Goal: Leave review/rating: Share an evaluation or opinion about a product, service, or content

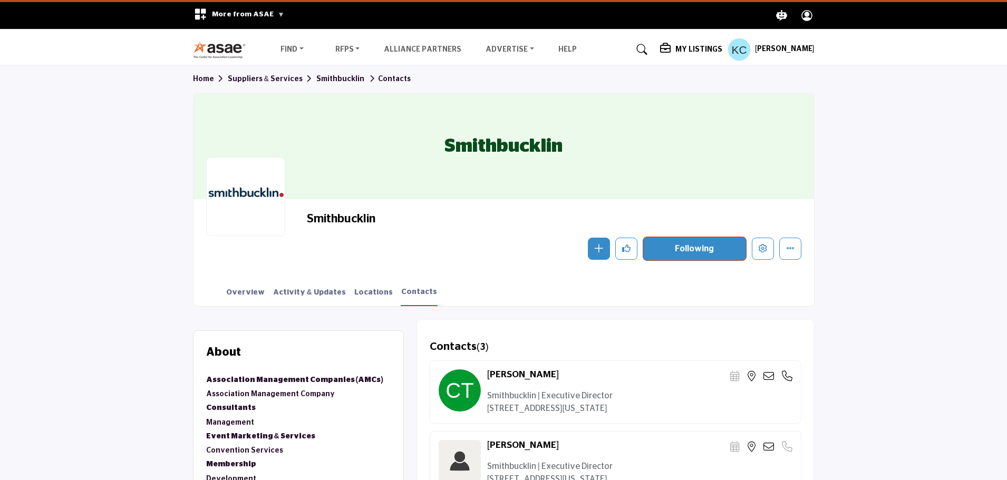
click at [228, 44] on img at bounding box center [222, 49] width 59 height 17
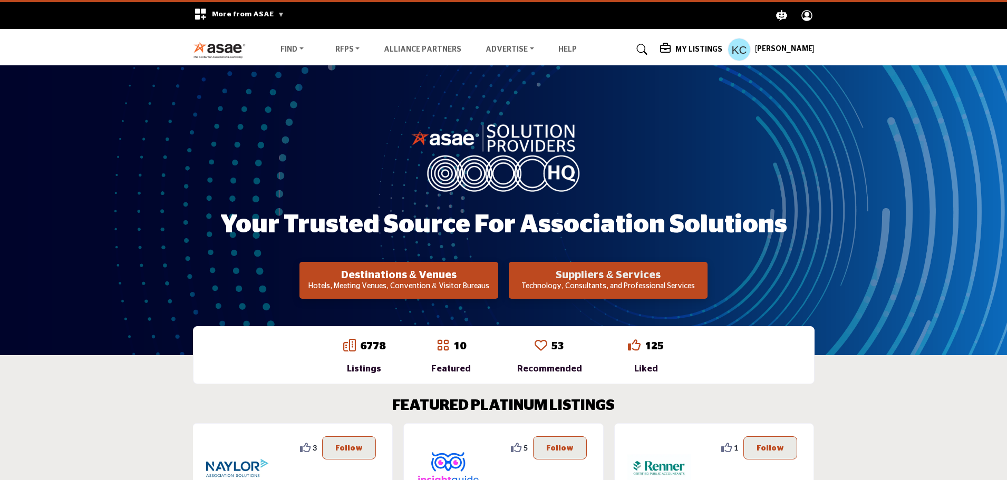
click at [495, 278] on h2 "Suppliers & Services" at bounding box center [399, 275] width 192 height 13
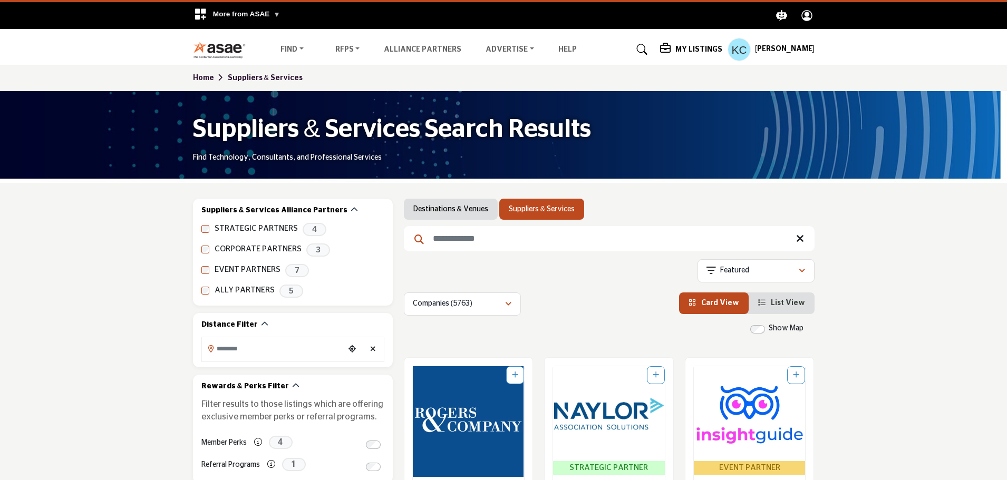
click at [460, 238] on input "Search Keyword" at bounding box center [609, 238] width 411 height 25
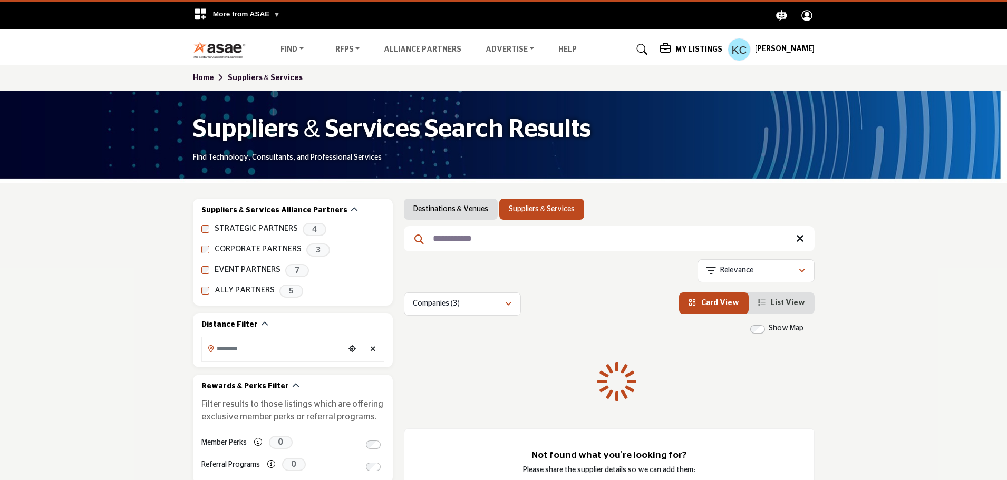
type input "**********"
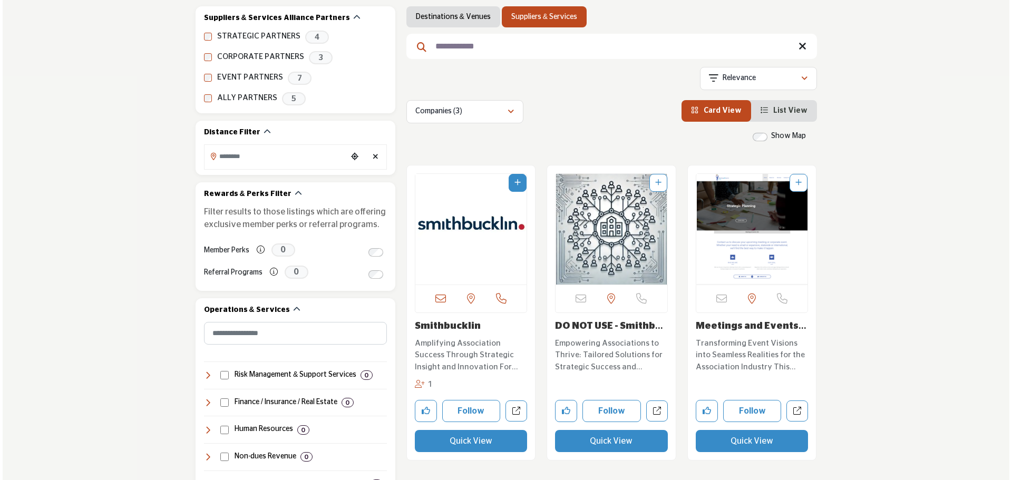
scroll to position [211, 0]
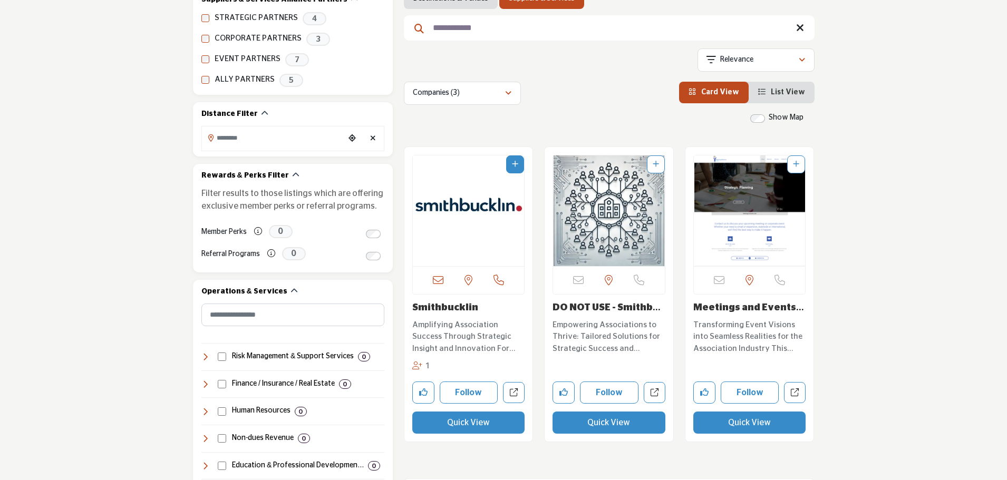
click at [743, 420] on button "Quick View" at bounding box center [749, 423] width 113 height 22
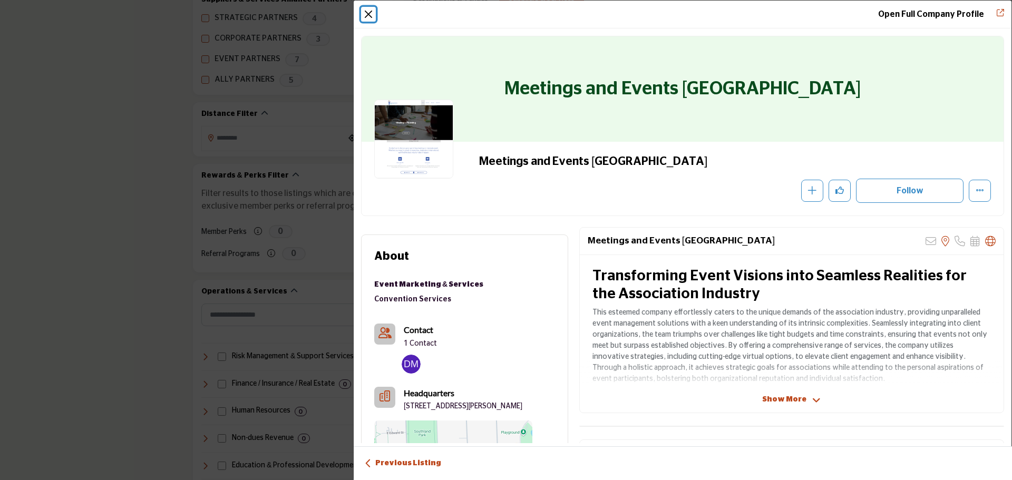
click at [369, 15] on button "Close" at bounding box center [368, 14] width 15 height 15
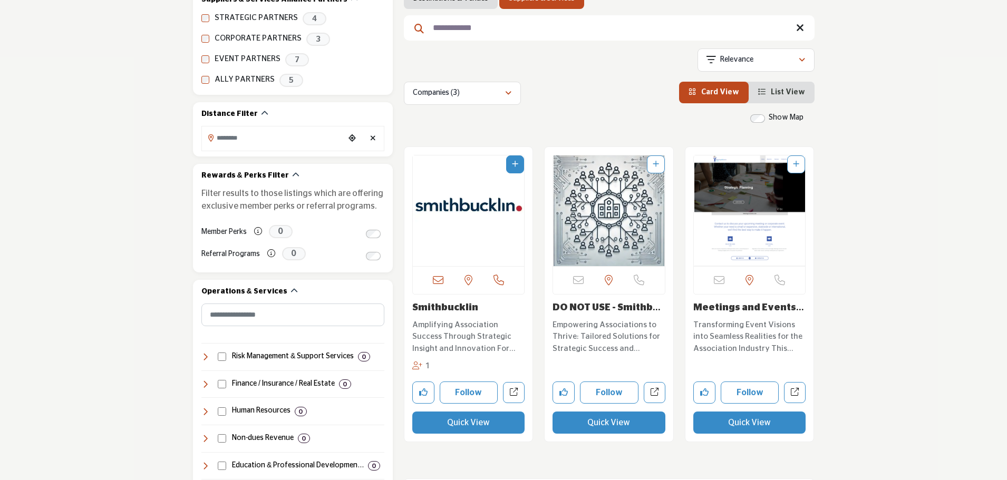
click at [613, 425] on button "Quick View" at bounding box center [608, 423] width 113 height 22
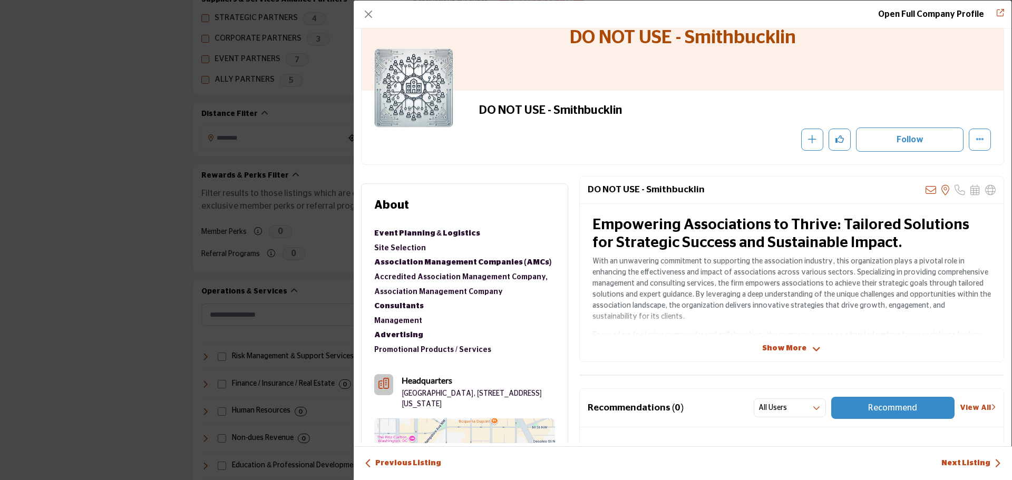
scroll to position [0, 0]
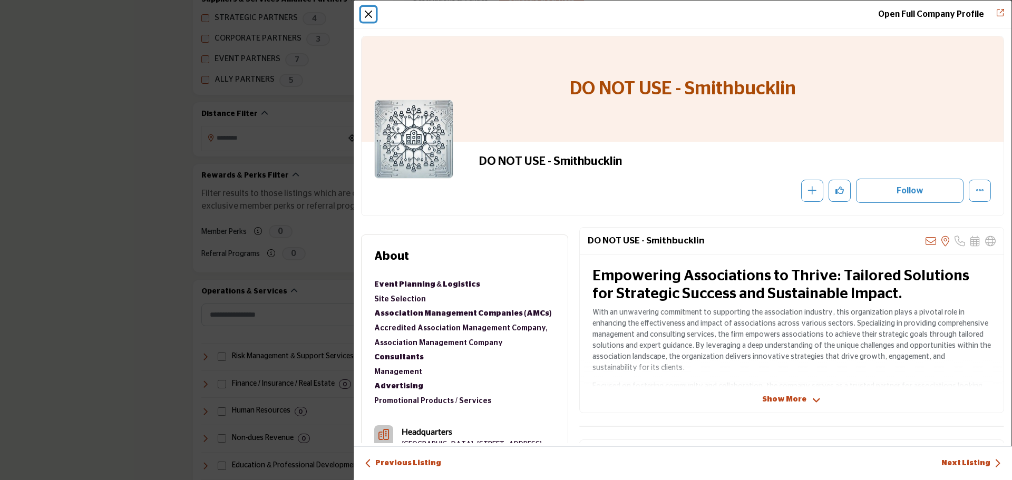
click at [368, 11] on button "Close" at bounding box center [368, 14] width 15 height 15
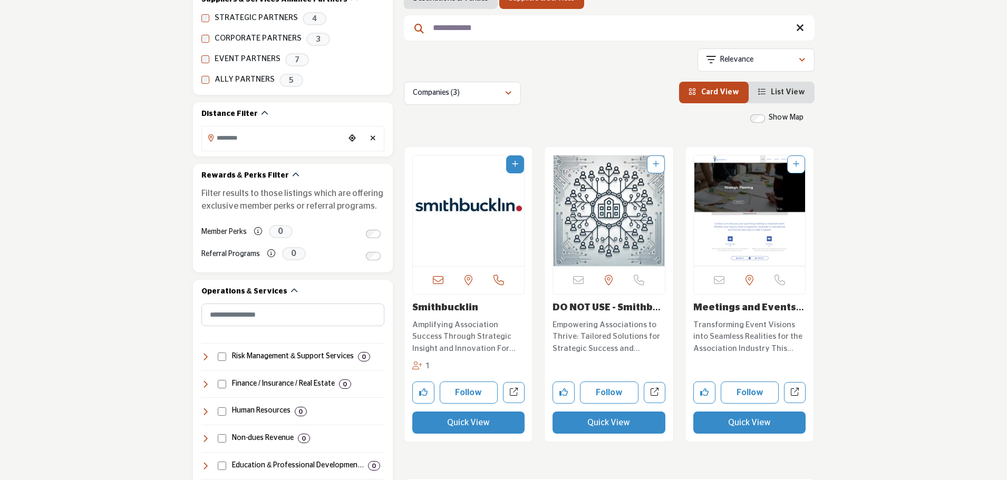
click at [472, 422] on button "Quick View" at bounding box center [468, 423] width 113 height 22
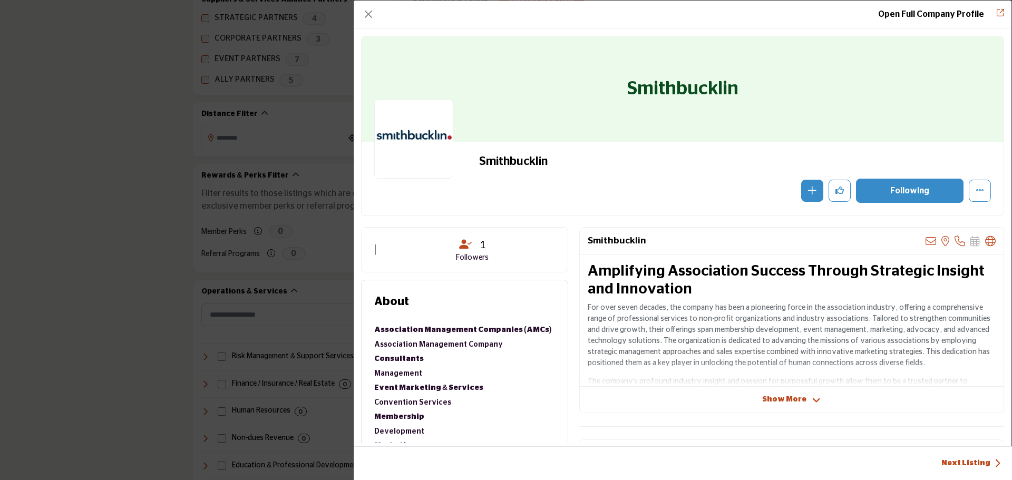
click at [636, 317] on p "For over seven decades, the company has been a pioneering force in the associat…" at bounding box center [792, 336] width 408 height 66
click at [786, 397] on span "Show More" at bounding box center [784, 399] width 44 height 11
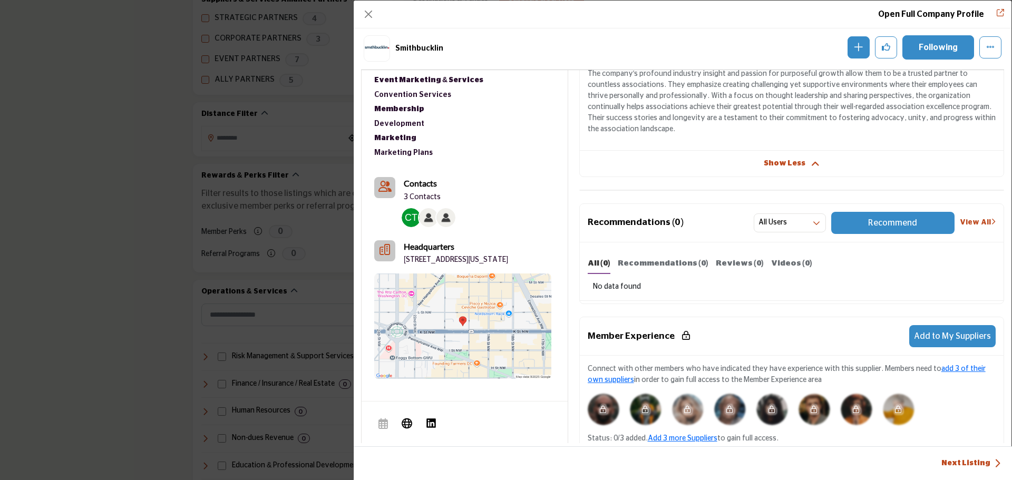
scroll to position [359, 0]
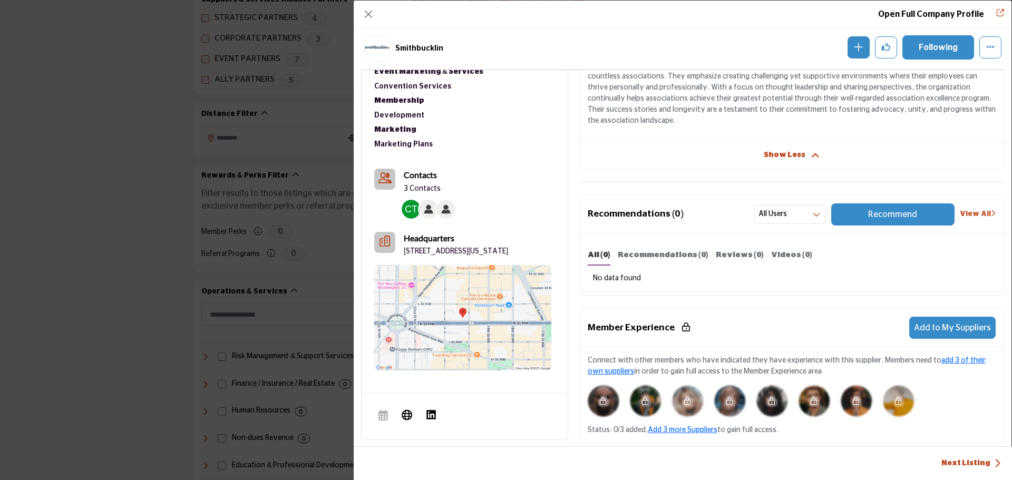
click at [426, 174] on b "Contacts" at bounding box center [420, 175] width 33 height 10
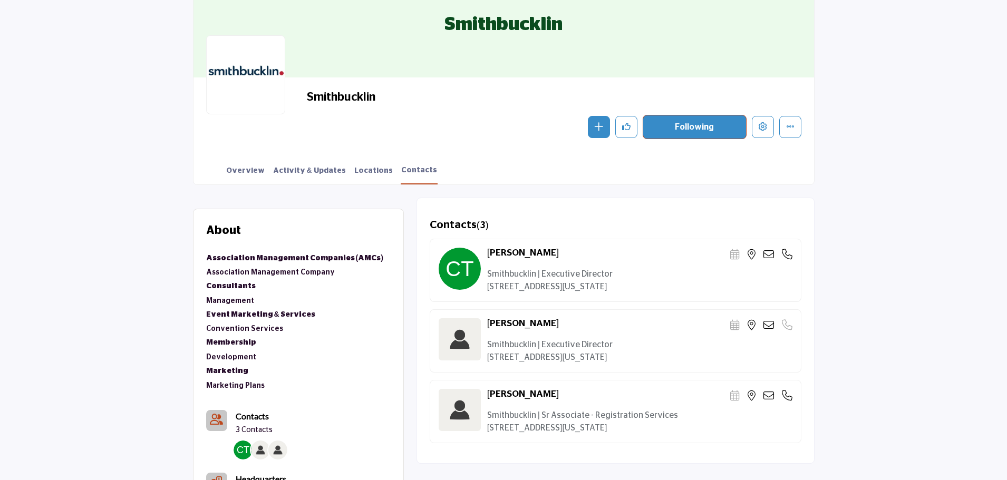
scroll to position [105, 0]
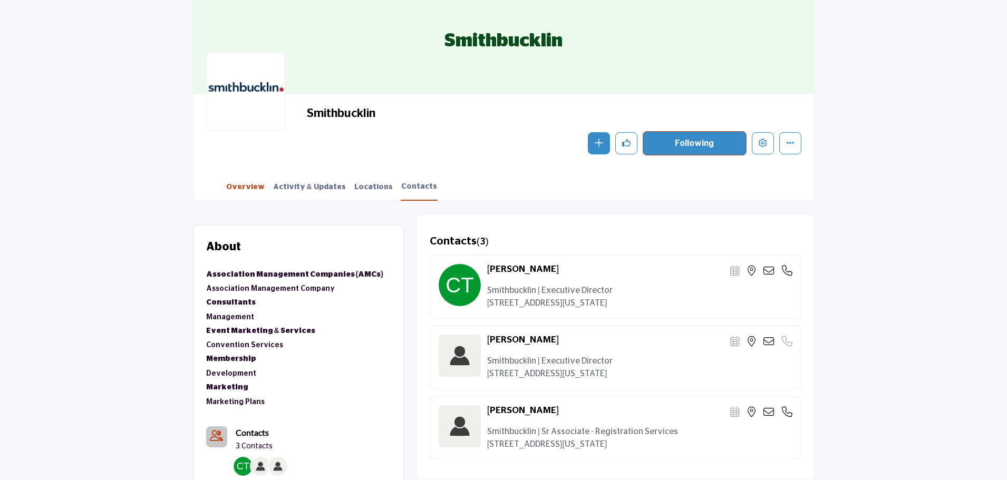
click at [246, 184] on link "Overview" at bounding box center [246, 191] width 40 height 18
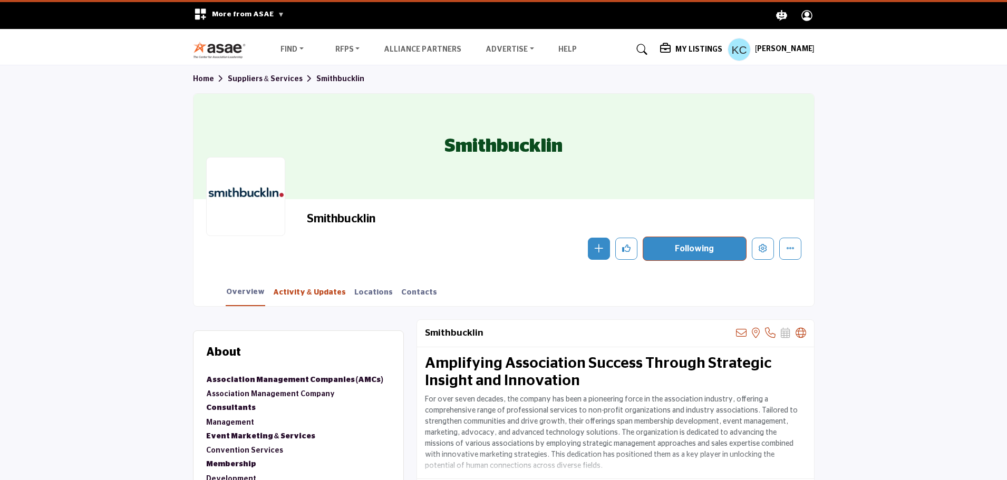
click at [295, 291] on link "Activity & Updates" at bounding box center [309, 296] width 74 height 18
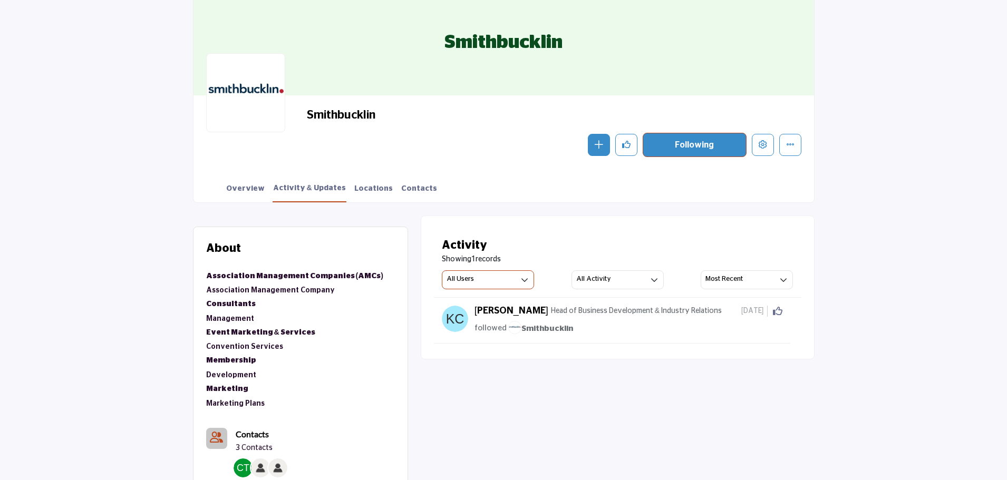
scroll to position [158, 0]
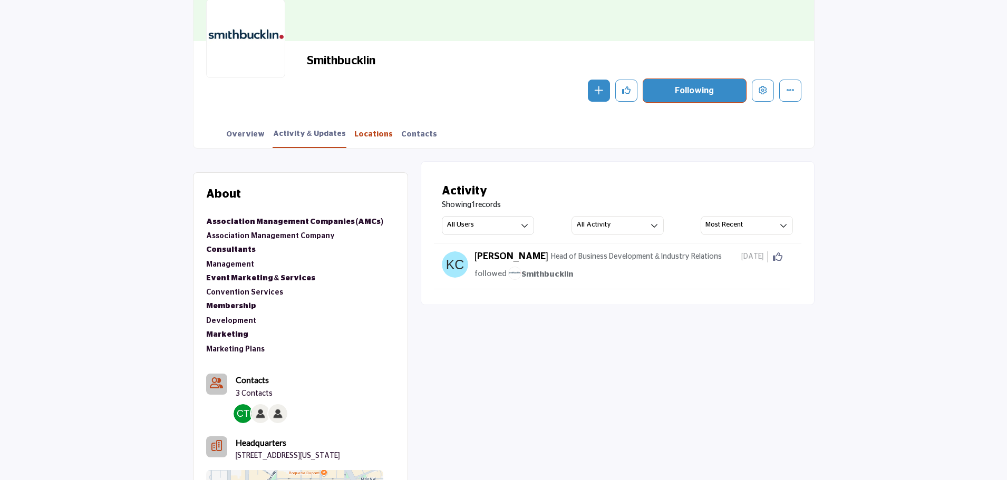
click at [356, 135] on link "Locations" at bounding box center [374, 138] width 40 height 18
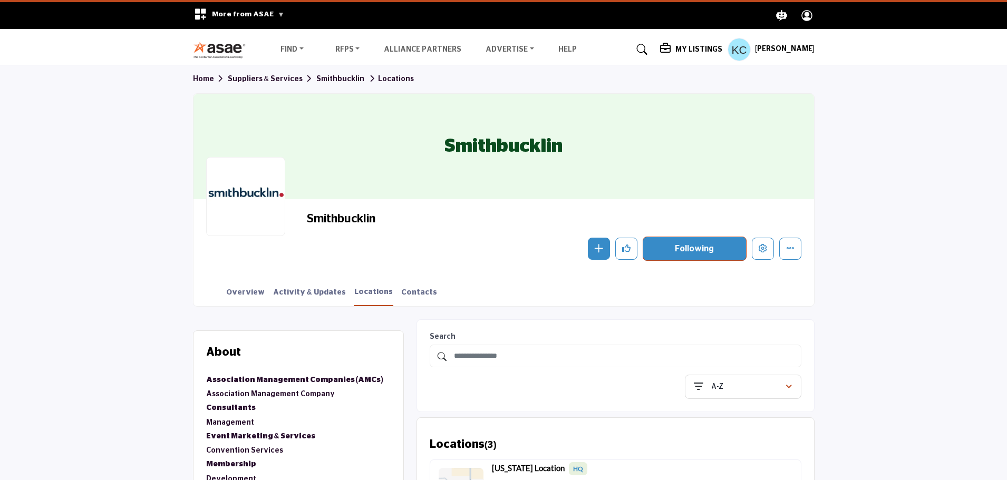
click at [346, 77] on link "Smithbucklin" at bounding box center [340, 78] width 48 height 7
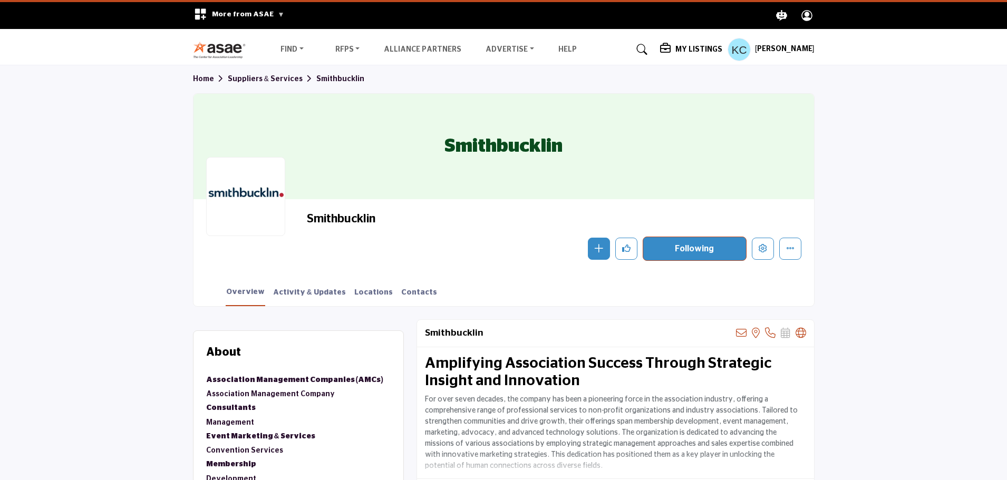
click at [675, 45] on h5 "My Listings" at bounding box center [698, 49] width 47 height 9
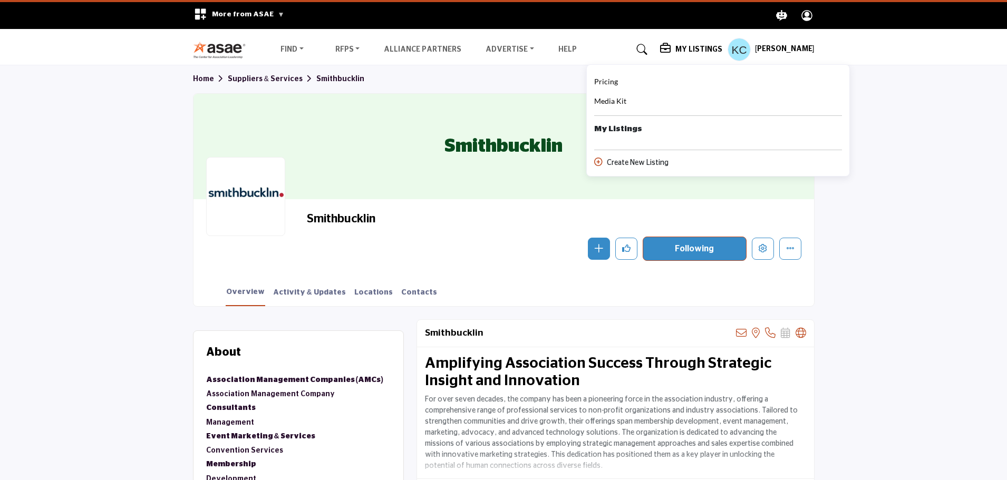
click at [759, 47] on h5 "[PERSON_NAME]" at bounding box center [785, 49] width 60 height 11
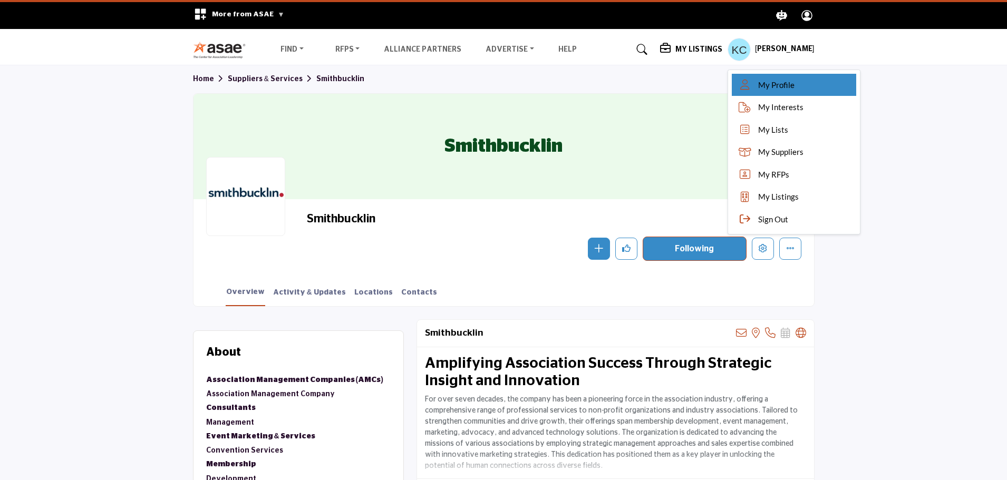
click at [758, 84] on span "My Profile" at bounding box center [776, 85] width 36 height 12
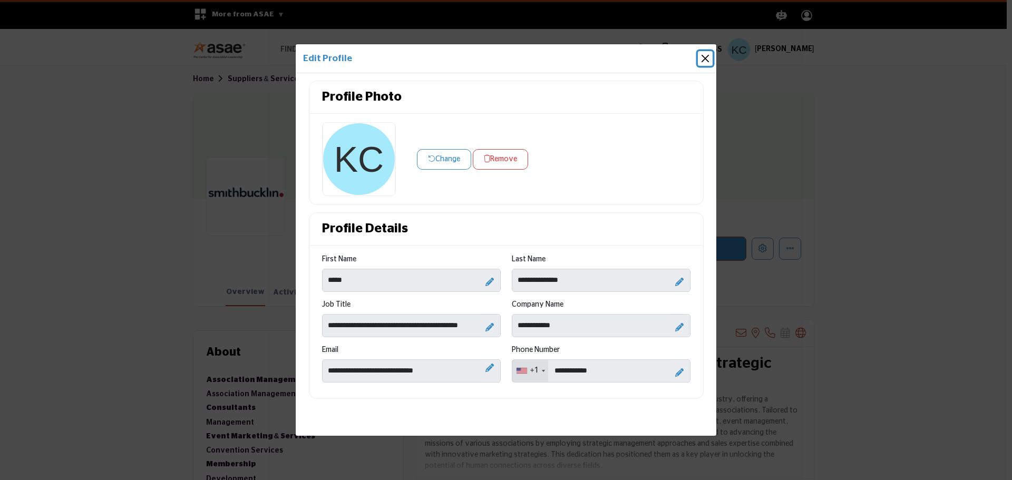
click at [705, 56] on button "Close" at bounding box center [705, 58] width 15 height 15
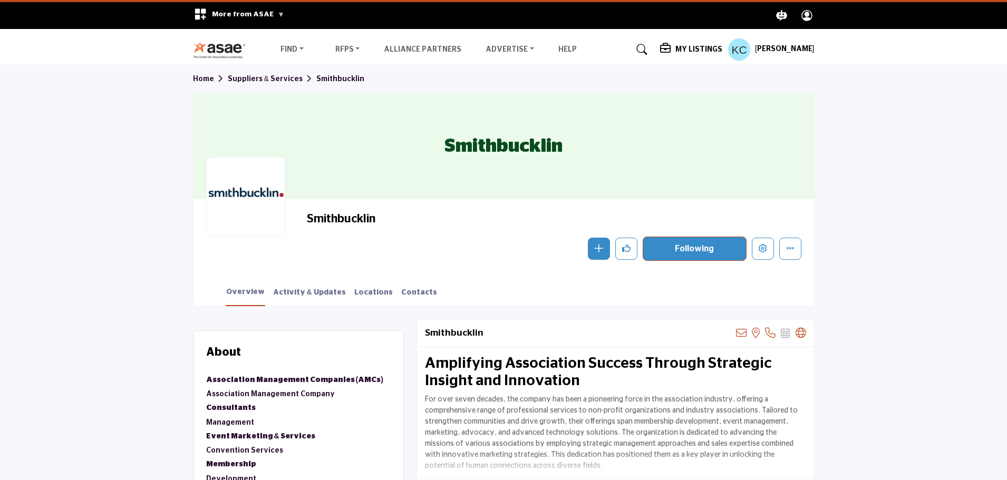
click at [755, 50] on h5 "[PERSON_NAME]" at bounding box center [785, 49] width 60 height 11
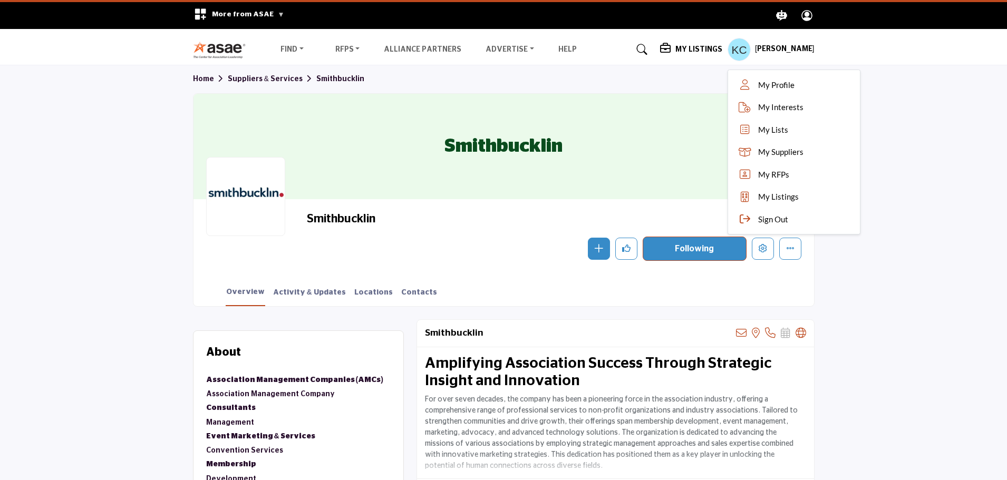
click at [882, 175] on section "Home Suppliers & Services Smithbucklin Smithbucklin Smithbucklin Follow Followi…" at bounding box center [503, 185] width 1007 height 241
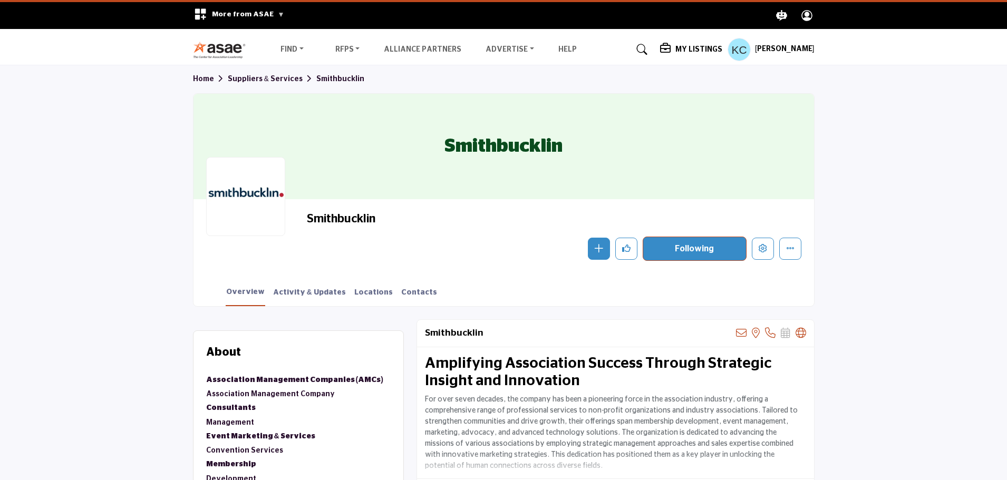
click at [755, 45] on h5 "[PERSON_NAME]" at bounding box center [785, 49] width 60 height 11
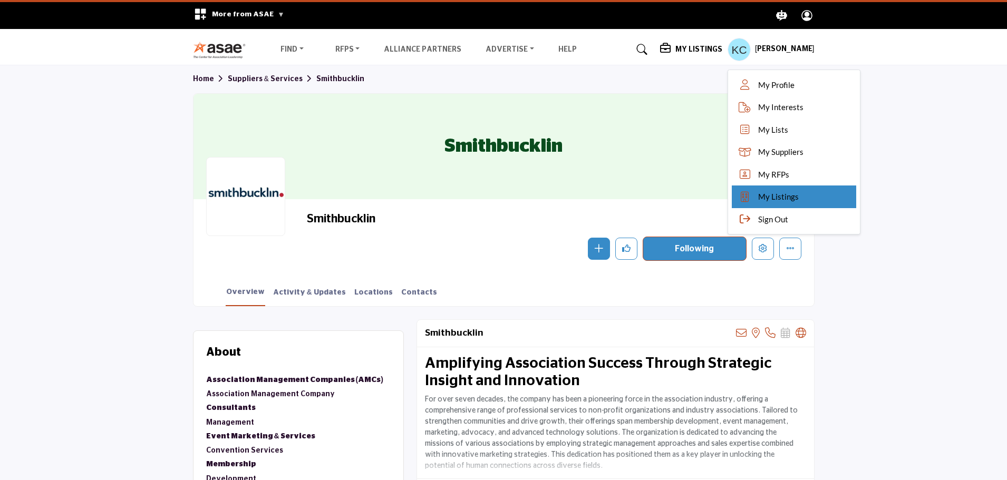
click at [758, 191] on span "My Listings" at bounding box center [778, 197] width 41 height 12
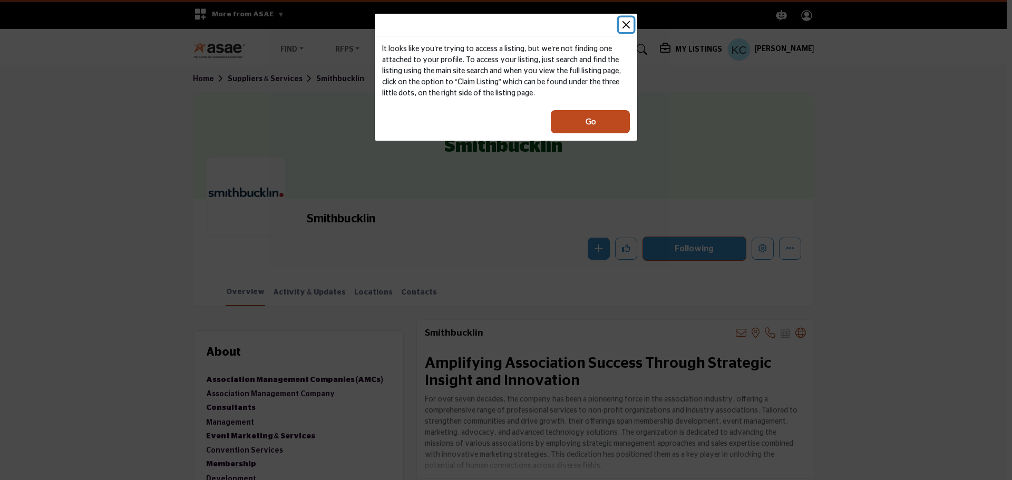
click at [626, 25] on button "Close" at bounding box center [626, 24] width 15 height 15
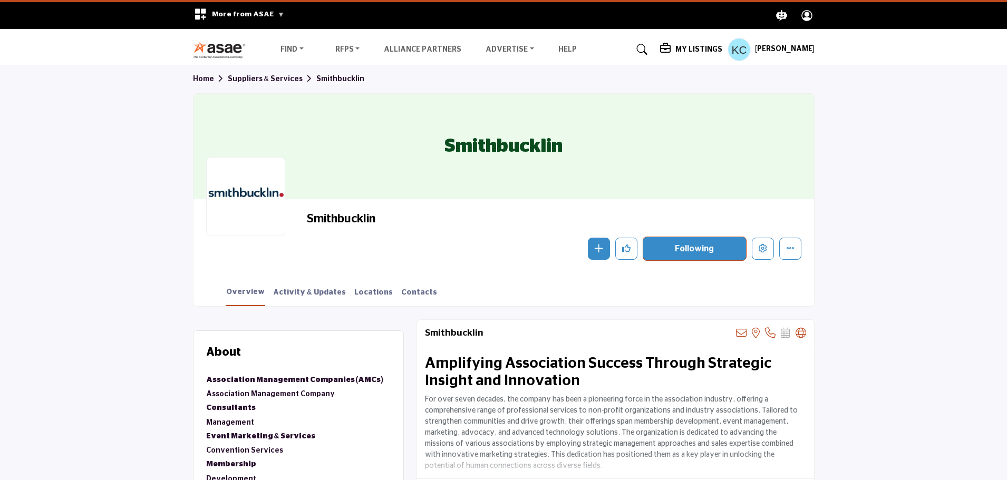
click at [880, 217] on section "Home Suppliers & Services Smithbucklin Smithbucklin Smithbucklin Follow Followi…" at bounding box center [503, 185] width 1007 height 241
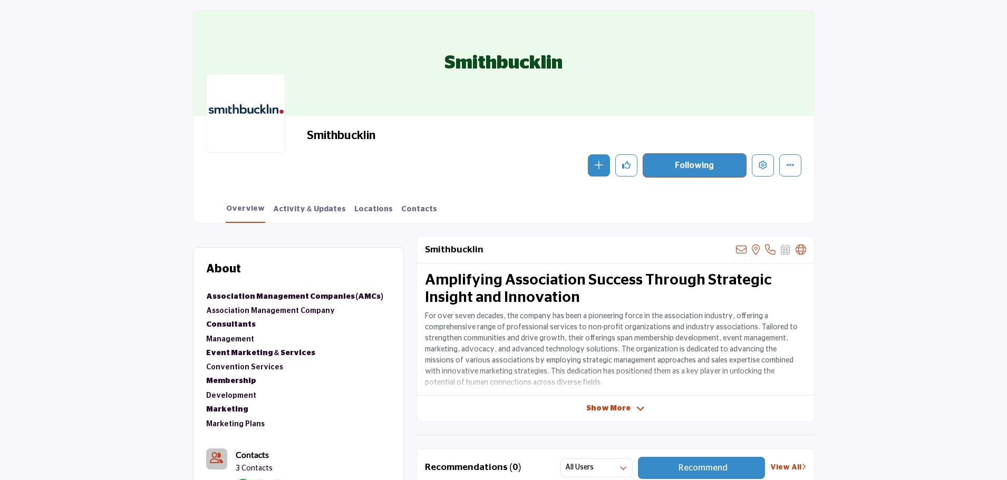
scroll to position [158, 0]
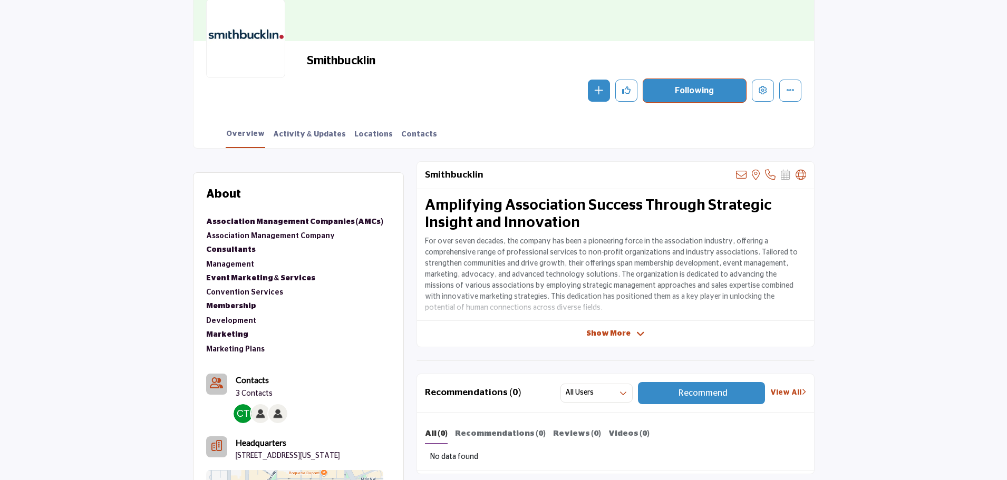
click at [252, 382] on b "Contacts" at bounding box center [252, 380] width 33 height 10
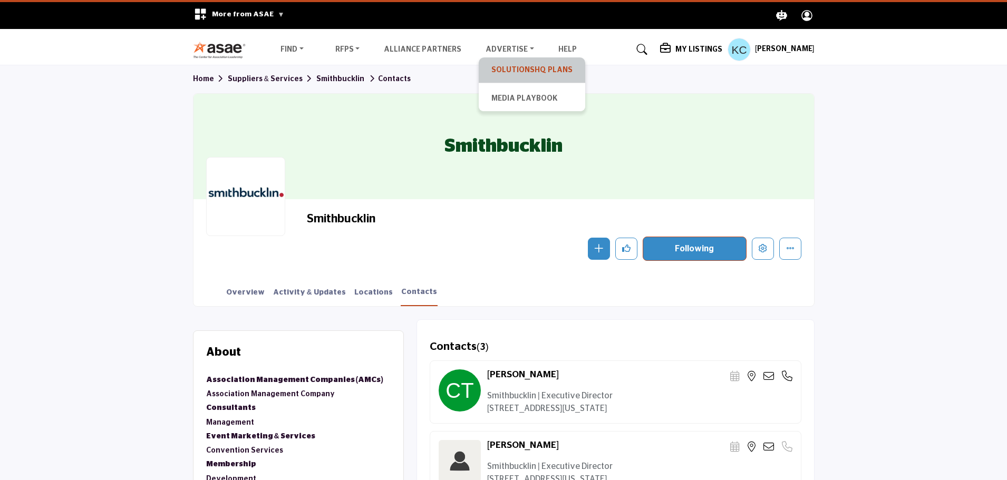
click at [515, 72] on link "SolutionsHQ Plans" at bounding box center [532, 70] width 96 height 15
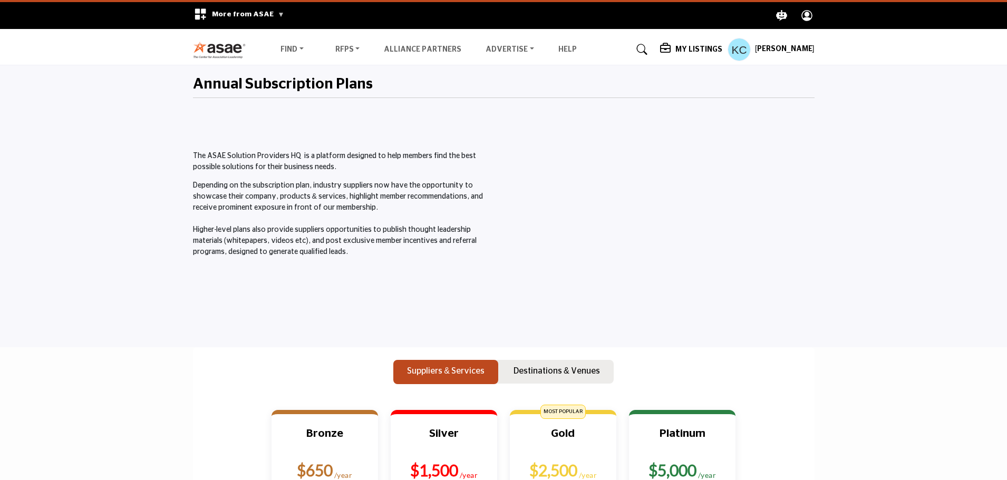
click at [317, 217] on p "Depending on the subscription plan, industry suppliers now have the opportunity…" at bounding box center [345, 218] width 305 height 77
click at [210, 45] on img at bounding box center [222, 49] width 59 height 17
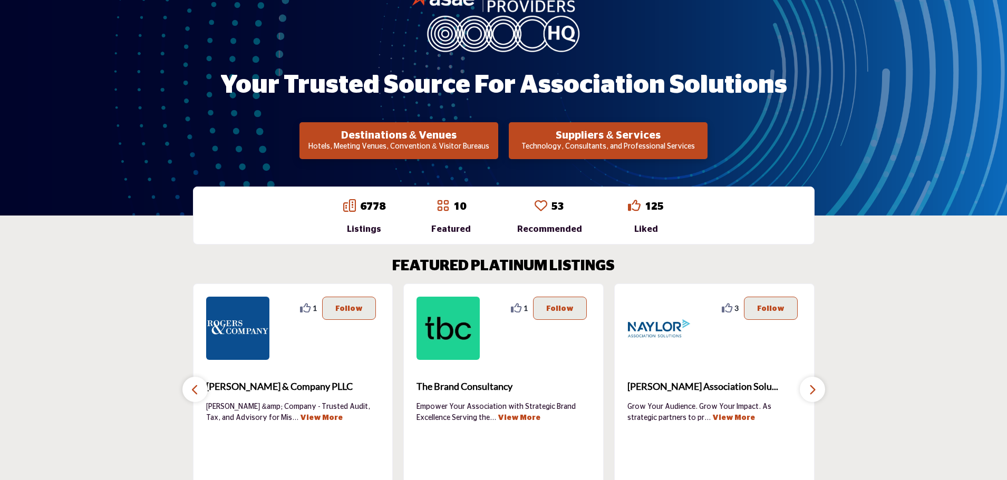
scroll to position [158, 0]
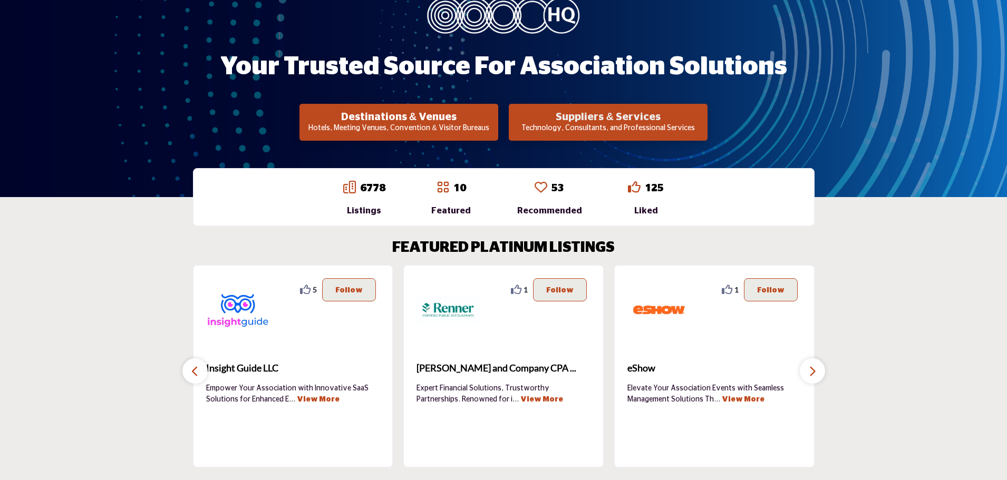
click at [495, 118] on h2 "Suppliers & Services" at bounding box center [399, 117] width 192 height 13
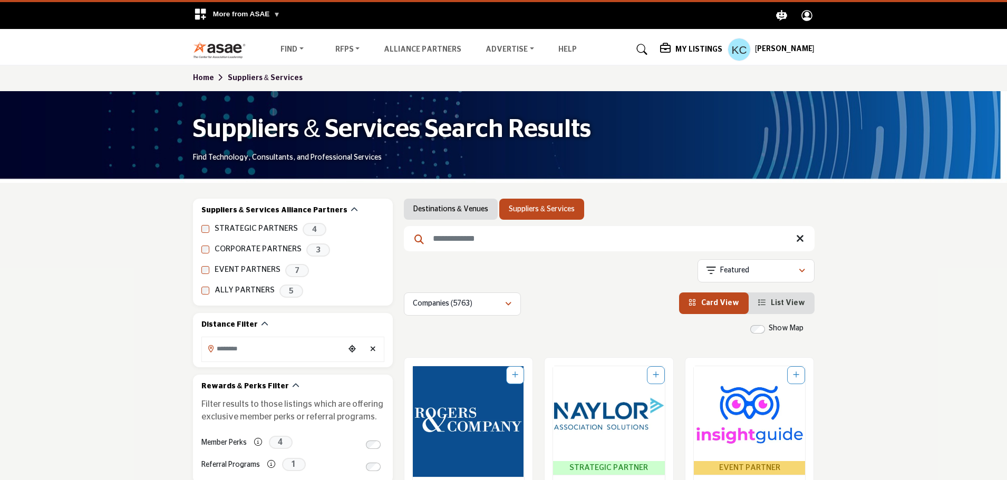
click at [480, 237] on input "Search Keyword" at bounding box center [609, 238] width 411 height 25
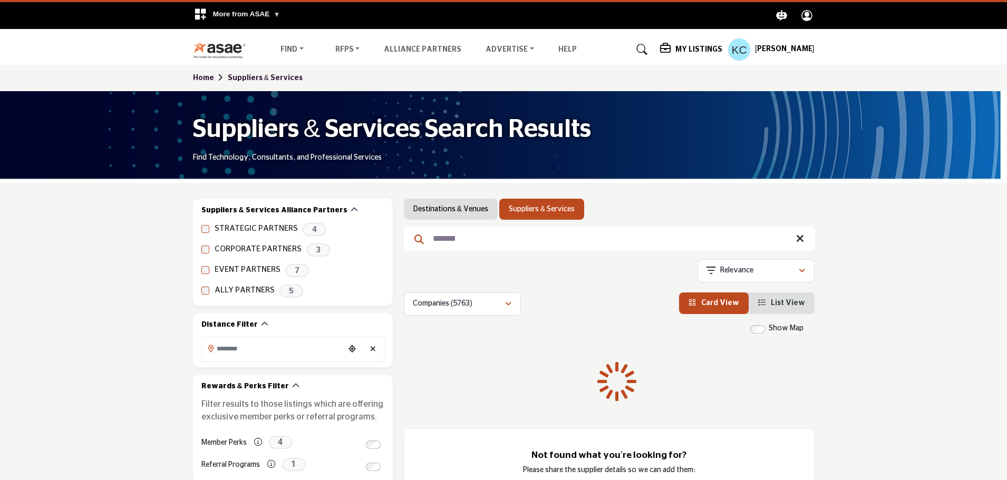
type input "*******"
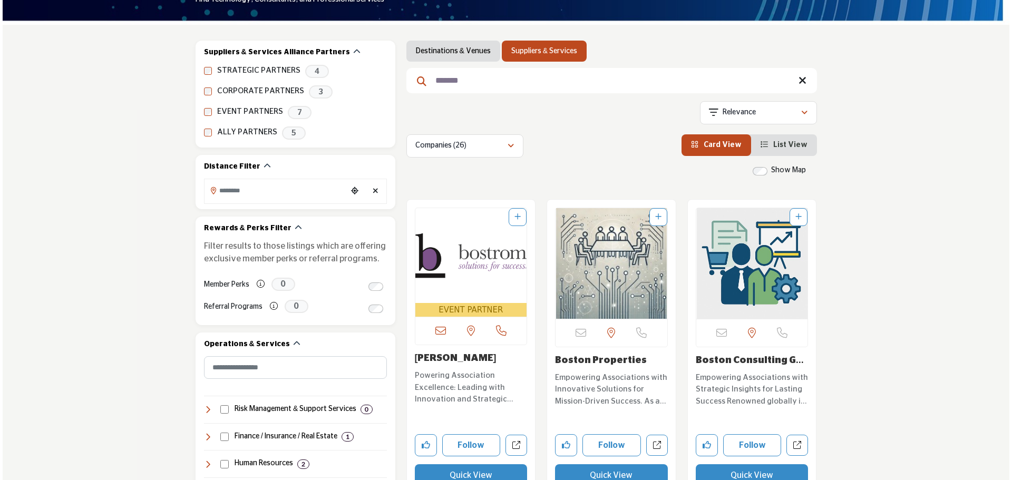
scroll to position [211, 0]
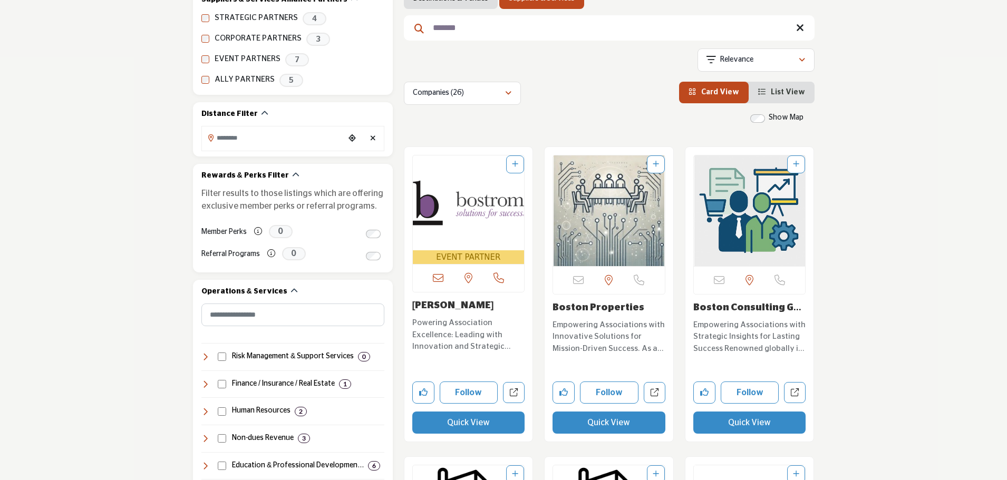
click at [459, 422] on button "Quick View" at bounding box center [468, 423] width 113 height 22
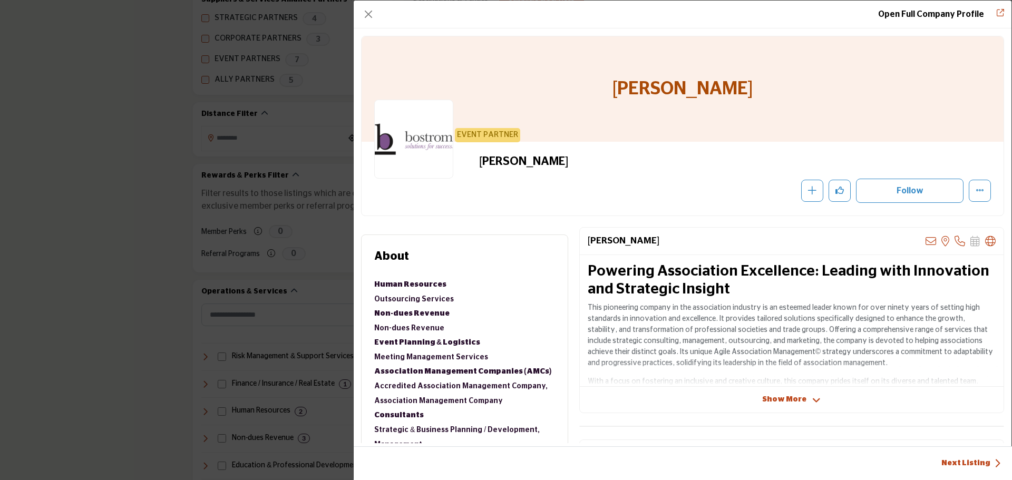
click at [689, 335] on p "This pioneering company in the association industry is an esteemed leader known…" at bounding box center [792, 336] width 408 height 66
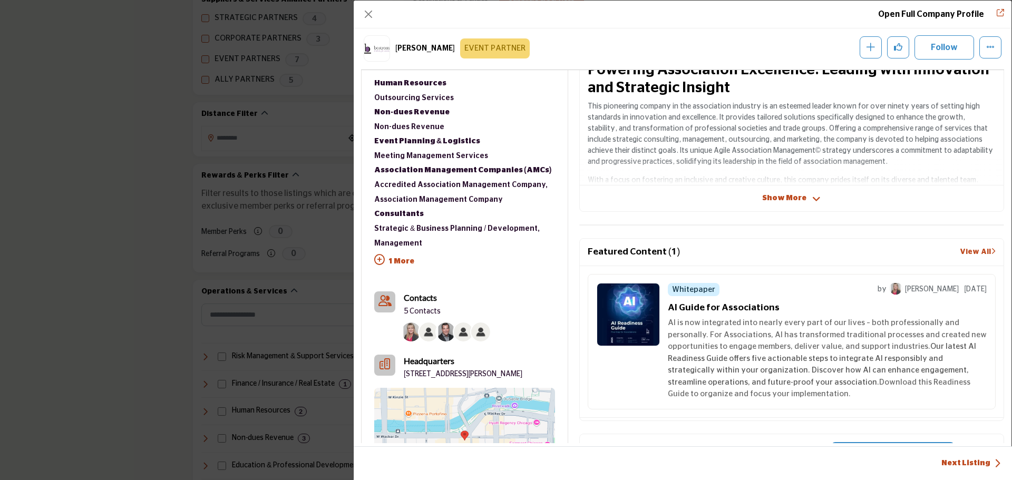
scroll to position [254, 0]
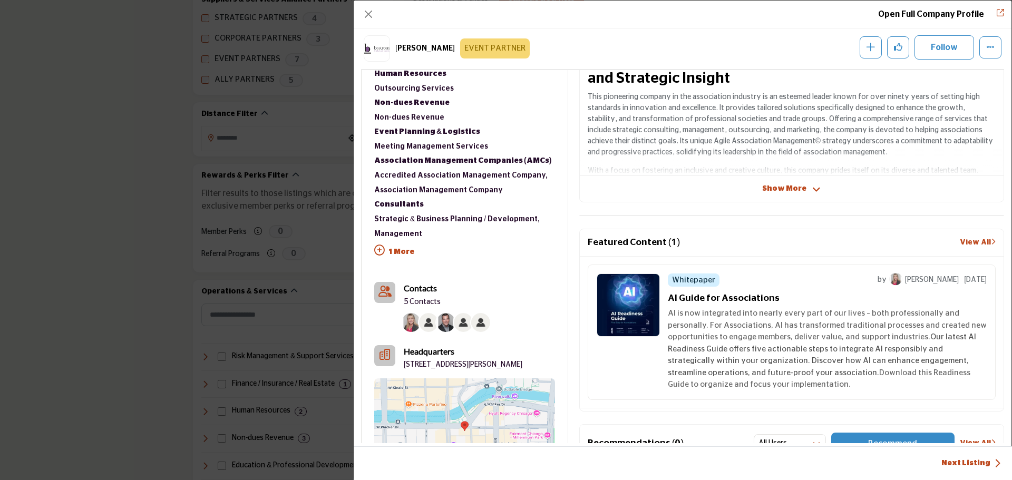
click at [414, 291] on b "Contacts" at bounding box center [420, 288] width 33 height 10
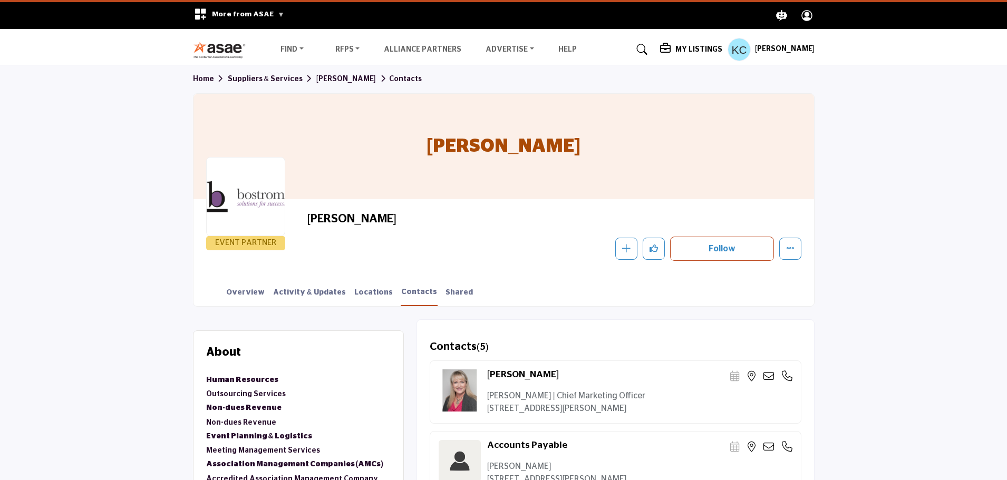
click at [254, 77] on link "Suppliers & Services" at bounding box center [272, 78] width 89 height 7
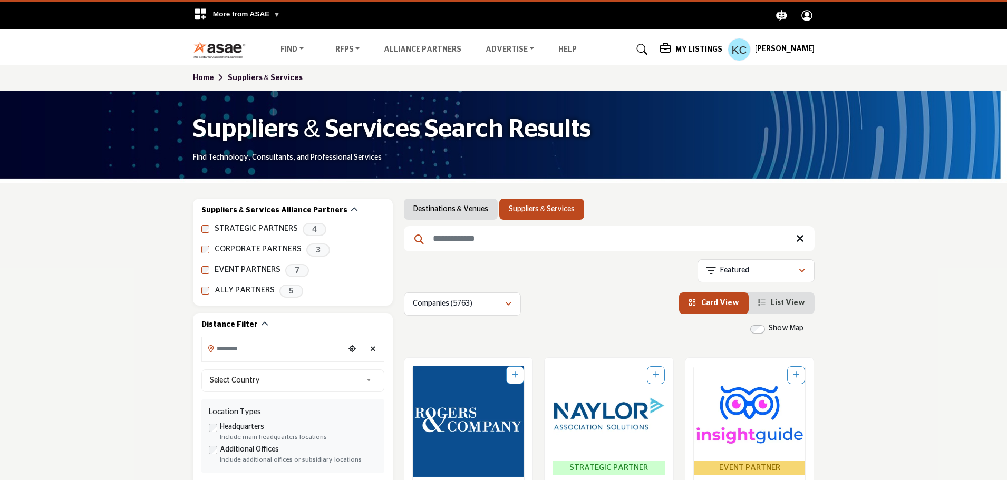
click at [489, 234] on input "Search Keyword" at bounding box center [609, 238] width 411 height 25
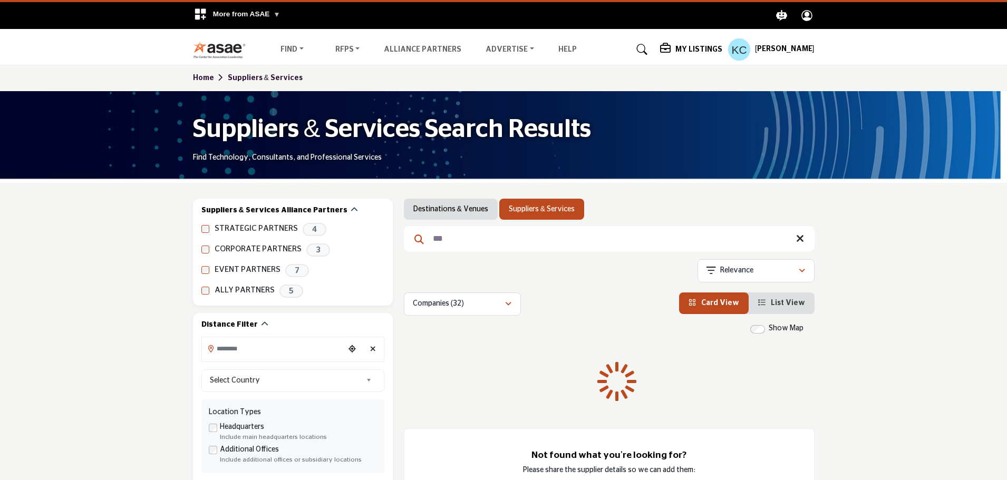
type input "***"
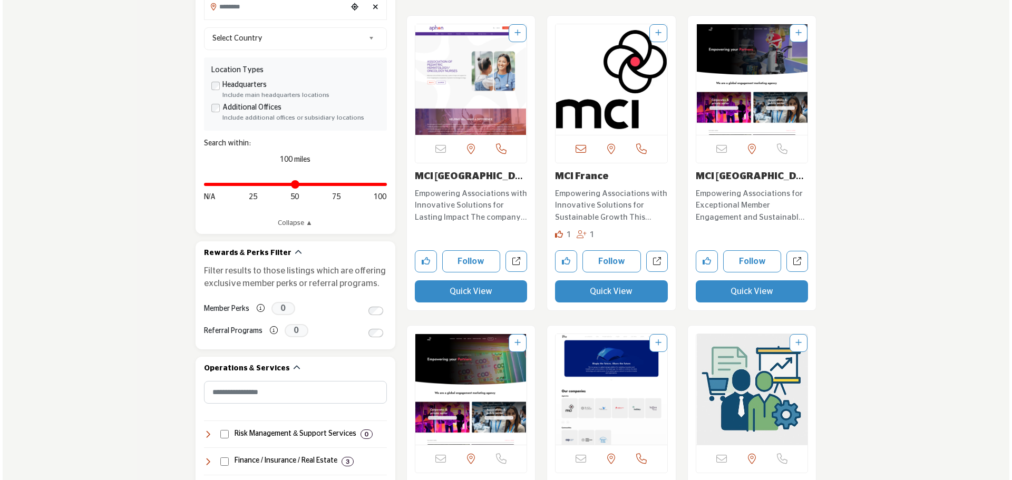
scroll to position [316, 0]
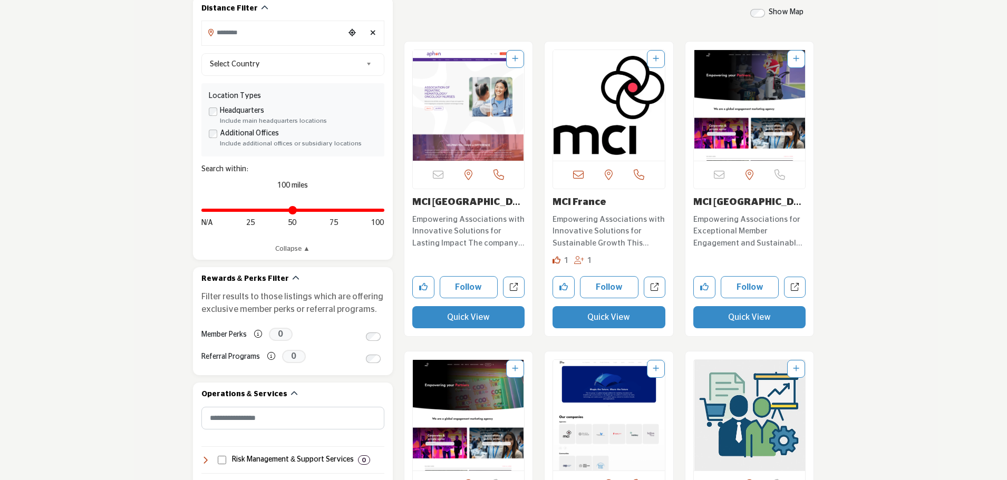
click at [463, 321] on button "Quick View" at bounding box center [468, 317] width 113 height 22
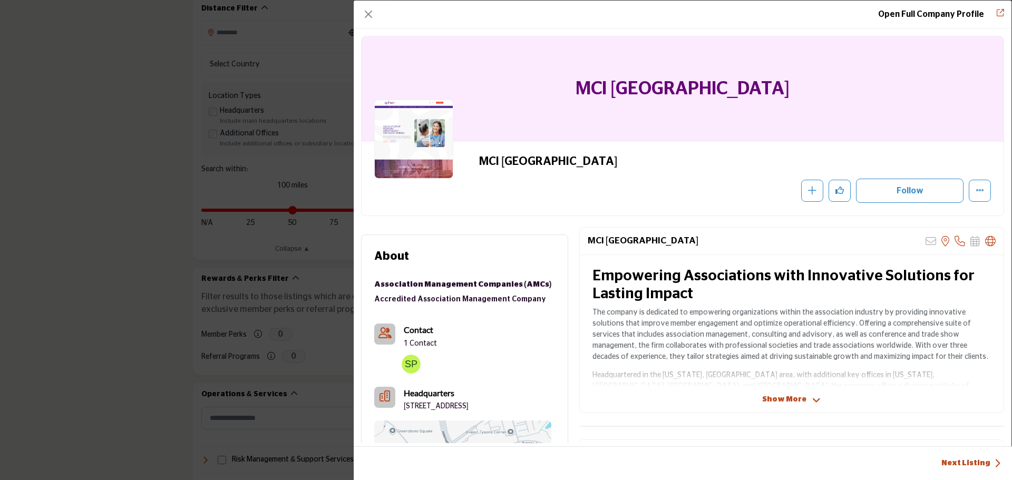
click at [427, 344] on p "1 Contact" at bounding box center [420, 344] width 33 height 11
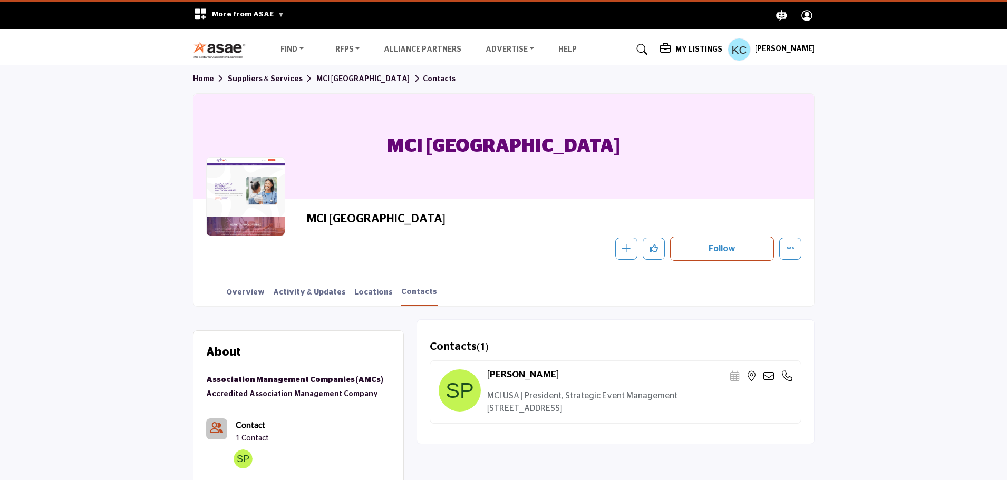
click at [263, 75] on link "Suppliers & Services" at bounding box center [272, 78] width 89 height 7
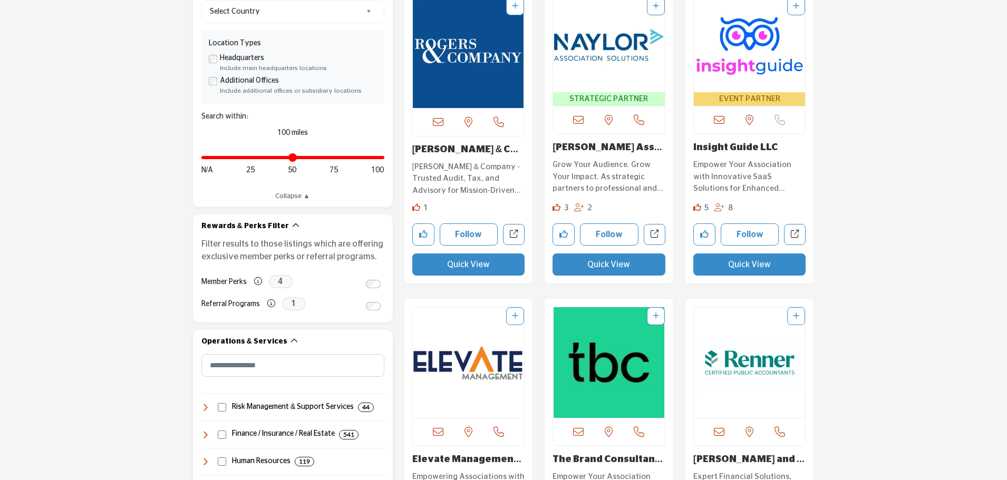
scroll to position [422, 0]
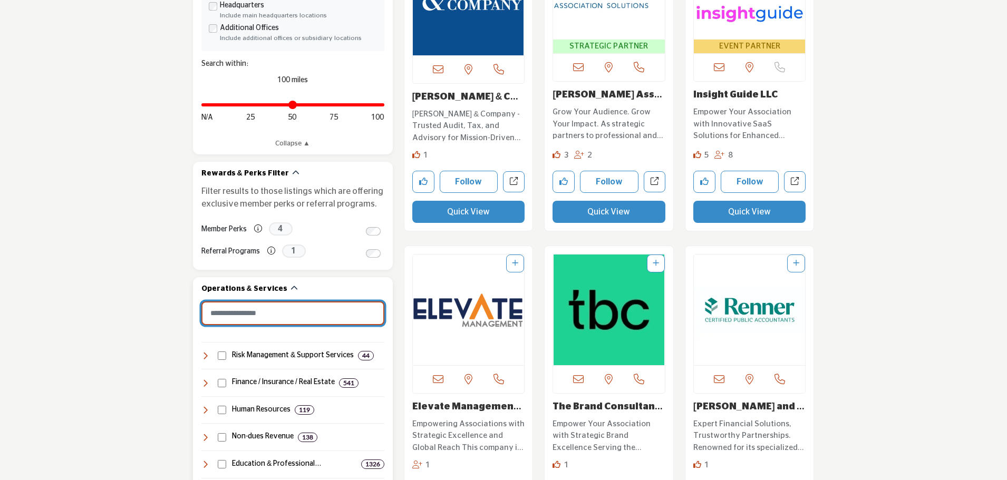
click at [248, 315] on input "Search Category" at bounding box center [292, 313] width 183 height 24
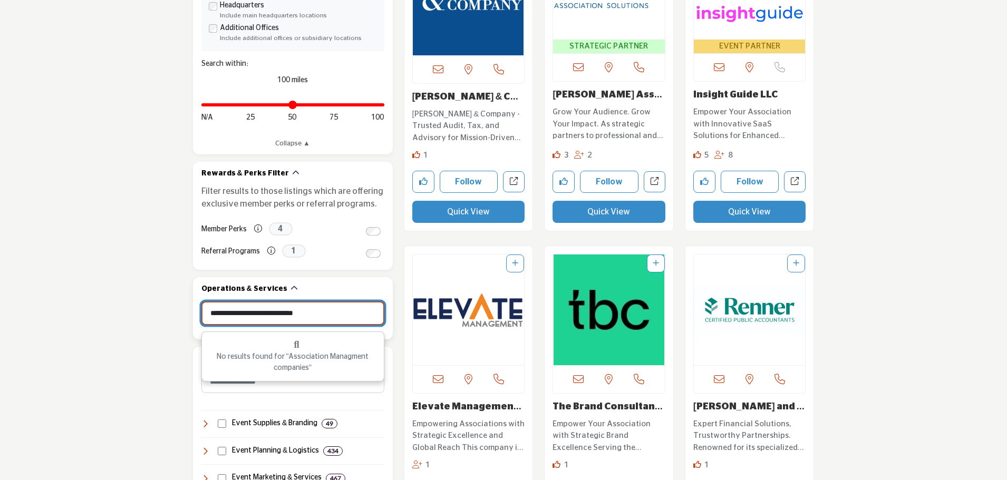
click at [331, 312] on input "**********" at bounding box center [292, 313] width 183 height 24
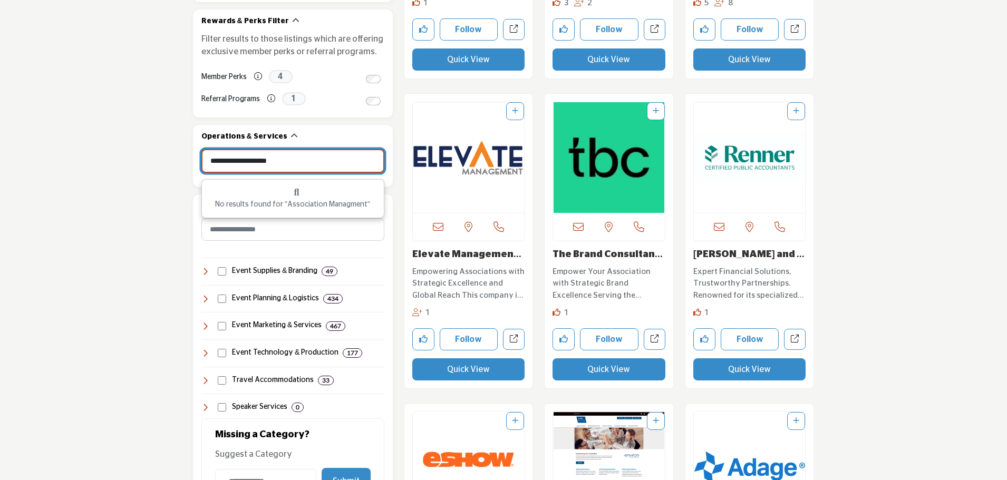
scroll to position [580, 0]
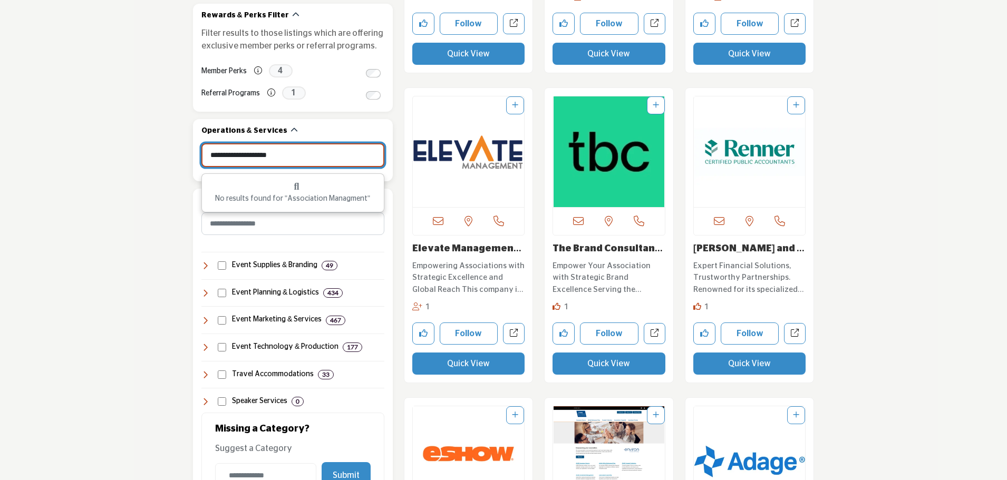
click at [297, 155] on input "**********" at bounding box center [292, 155] width 183 height 24
drag, startPoint x: 297, startPoint y: 155, endPoint x: 93, endPoint y: 145, distance: 203.7
type input "*"
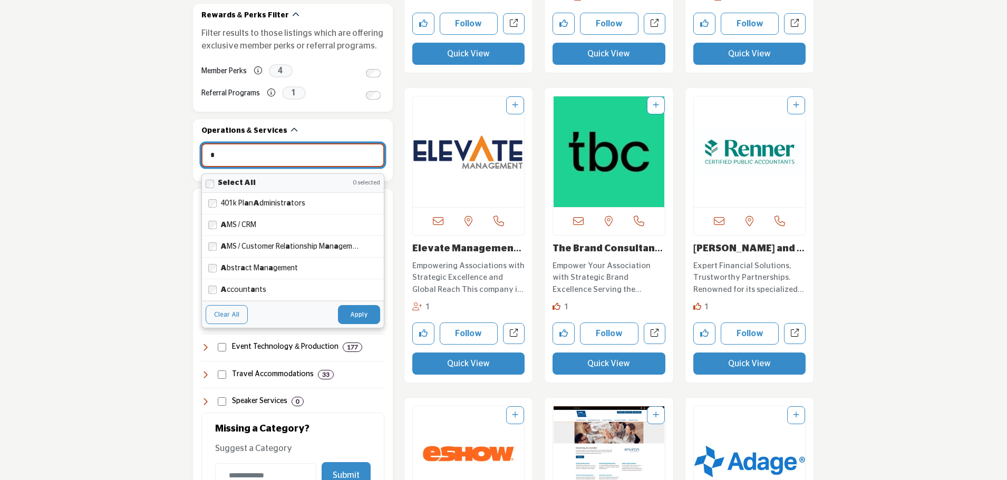
type input "*********"
type input "**"
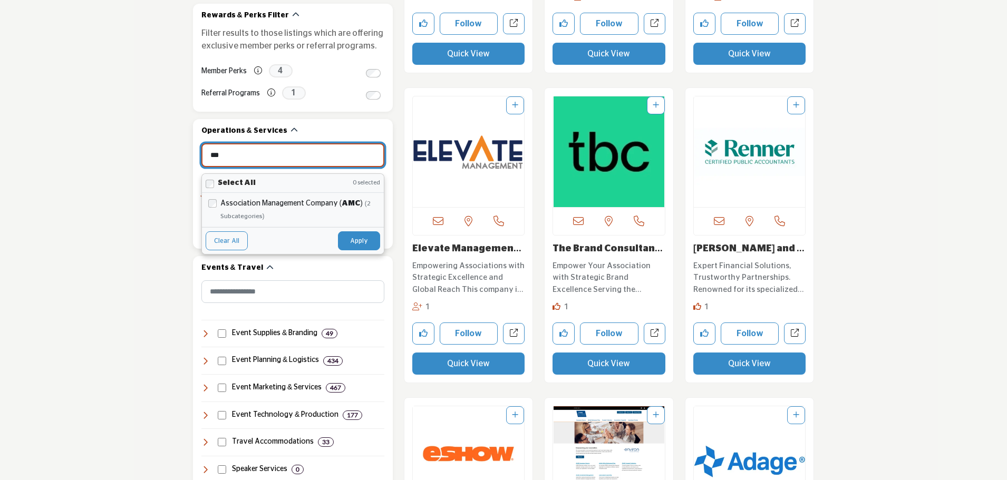
click at [257, 207] on label "Association Management Company ( AMC ) (2 subcategories)" at bounding box center [298, 209] width 157 height 25
click at [347, 241] on button "Apply" at bounding box center [359, 240] width 42 height 19
type input "***"
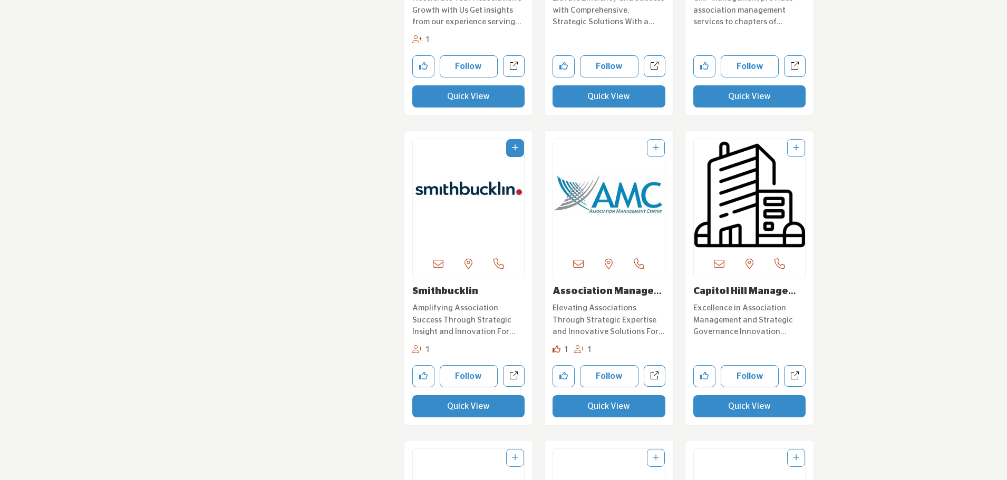
scroll to position [1528, 0]
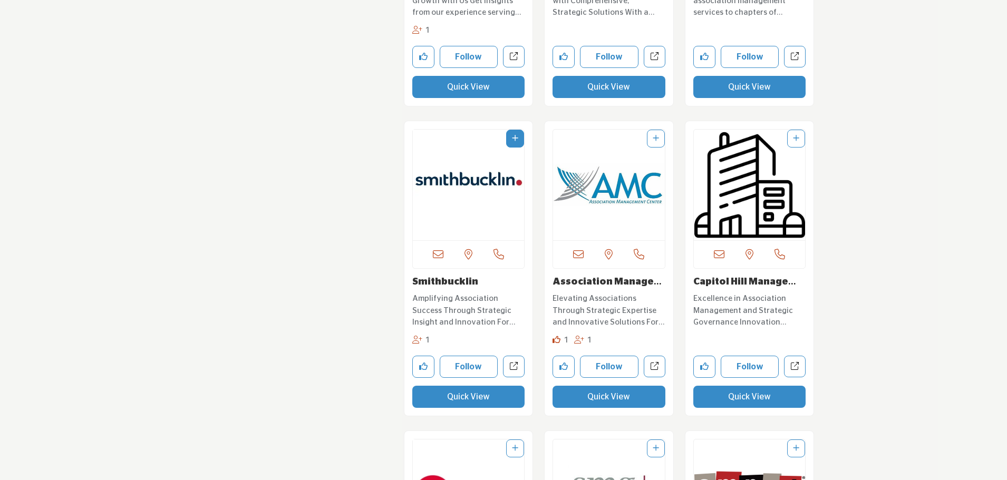
click at [417, 340] on icon at bounding box center [417, 340] width 10 height 8
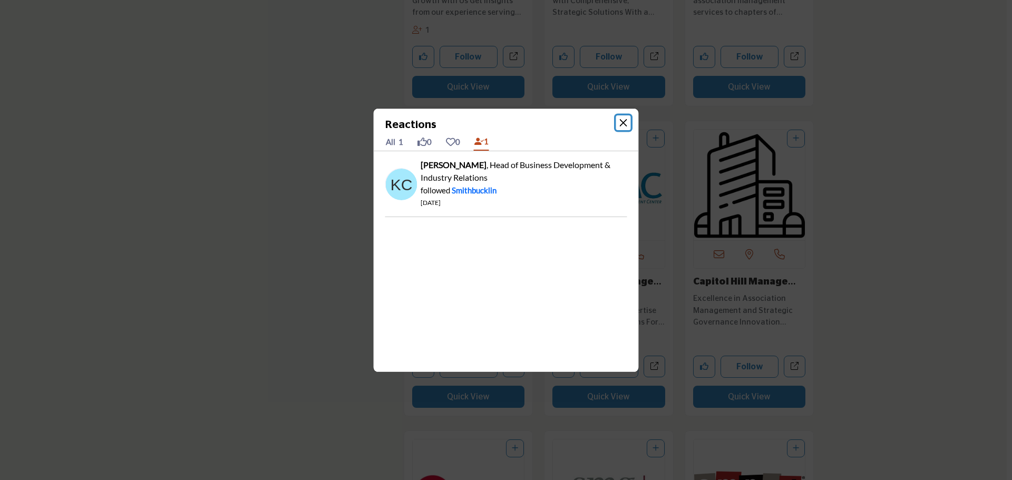
click at [623, 125] on button "Close" at bounding box center [623, 122] width 15 height 15
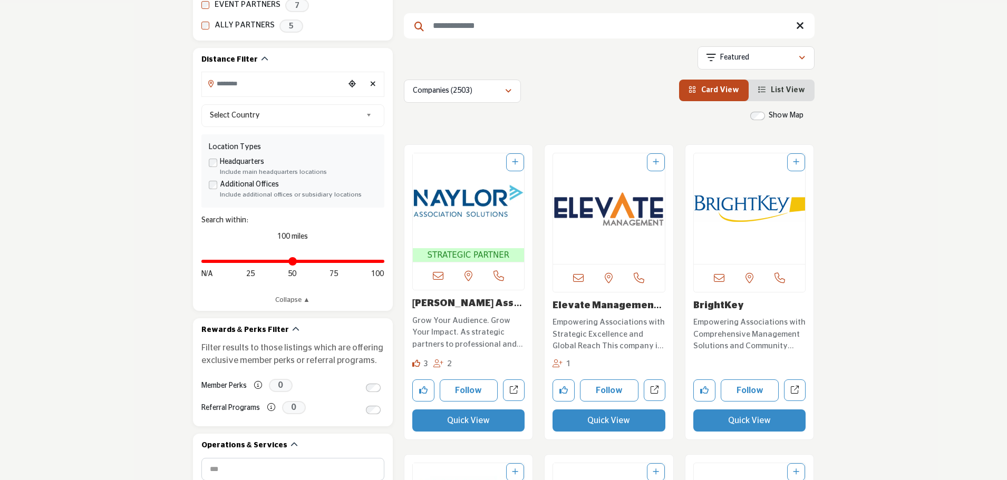
scroll to position [53, 0]
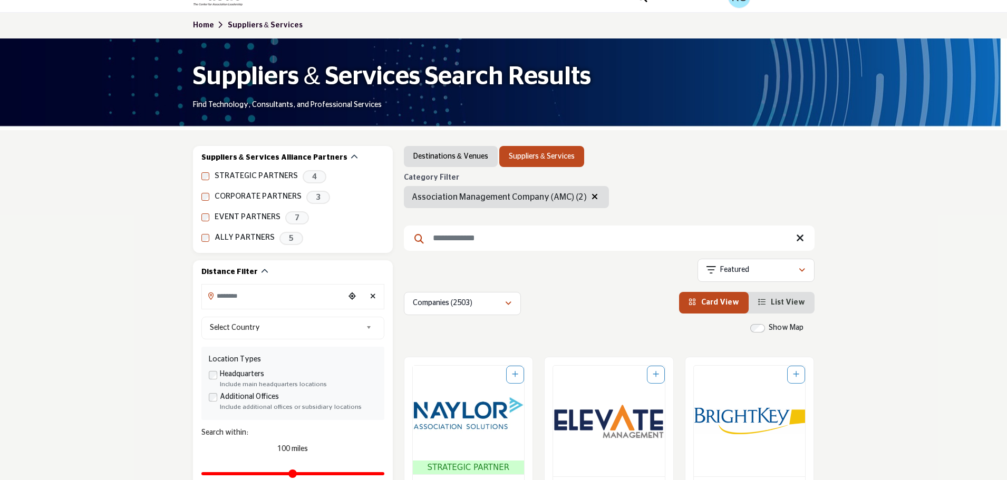
click at [269, 22] on link "Suppliers & Services" at bounding box center [265, 25] width 75 height 7
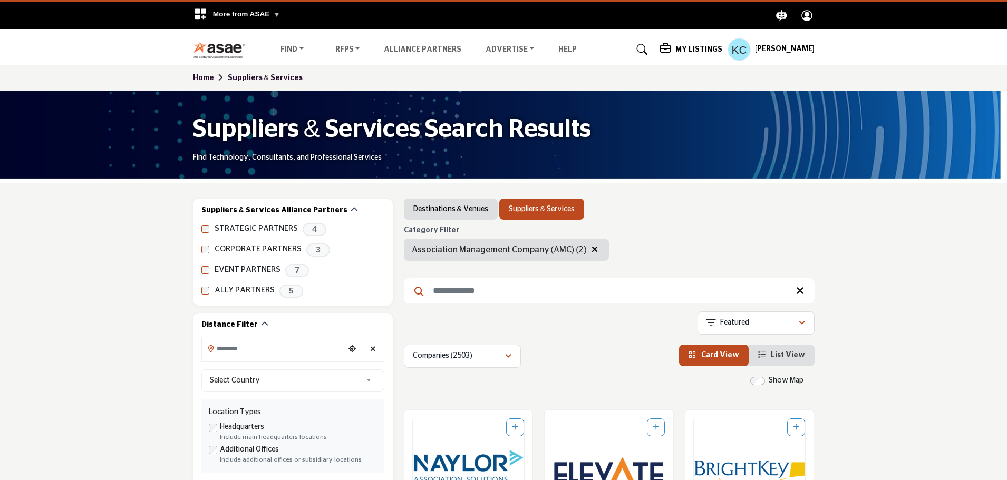
click at [493, 289] on input "Search Keyword" at bounding box center [609, 290] width 411 height 25
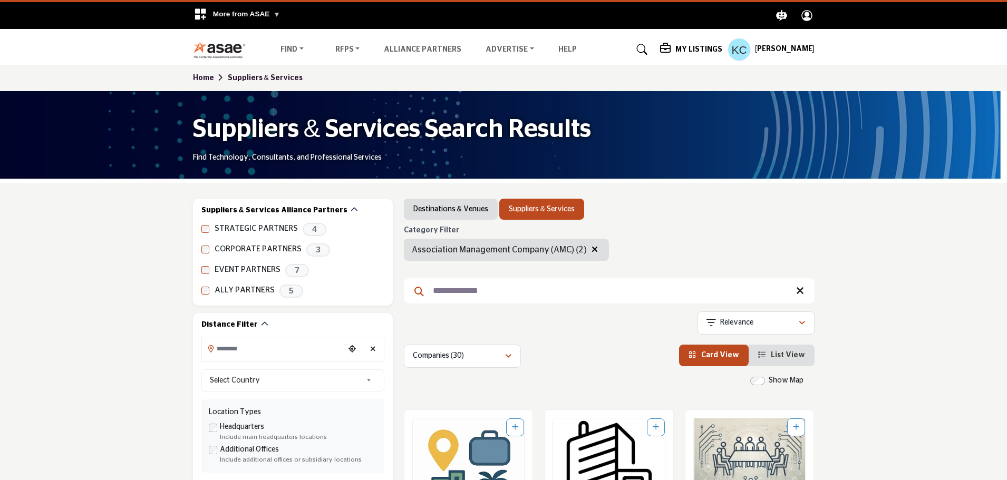
type input "**********"
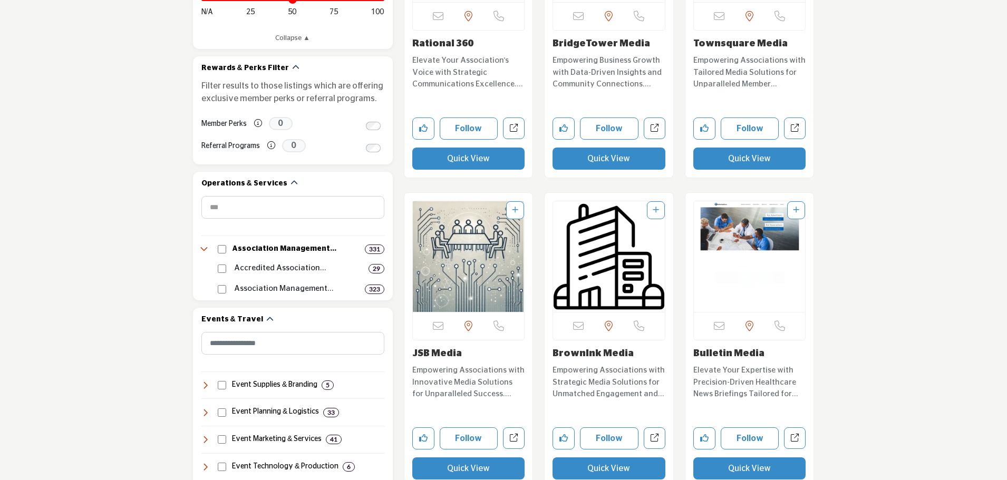
scroll to position [53, 0]
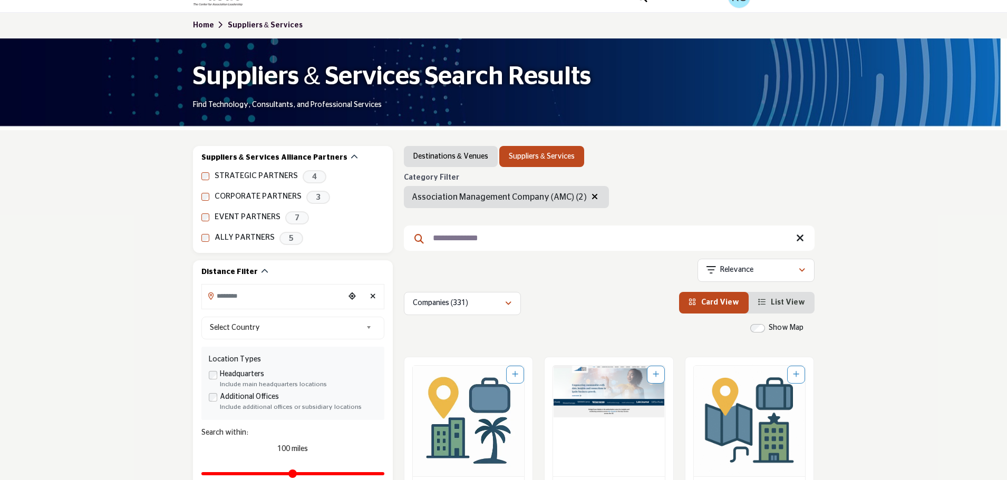
click at [506, 240] on input "**********" at bounding box center [609, 238] width 411 height 25
click at [591, 196] on icon "button" at bounding box center [594, 196] width 6 height 8
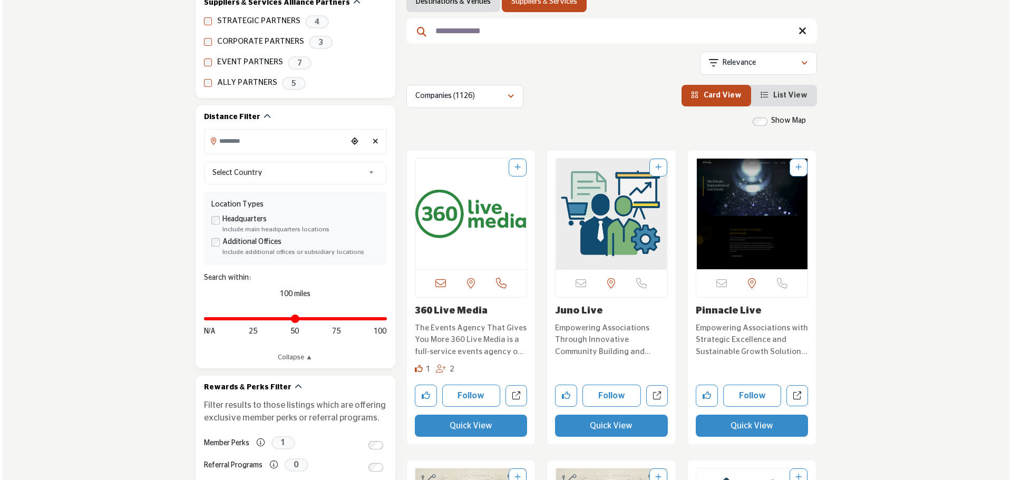
scroll to position [211, 0]
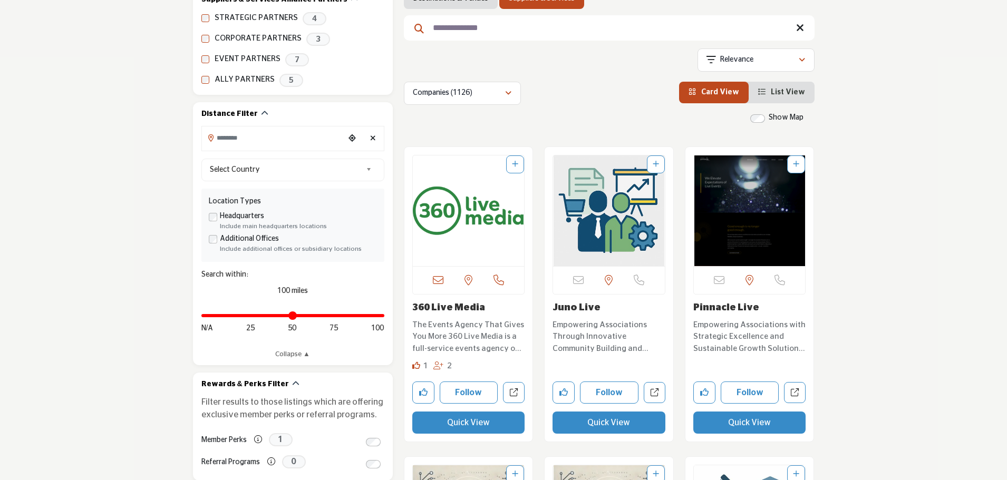
click at [478, 423] on button "Quick View" at bounding box center [468, 423] width 113 height 22
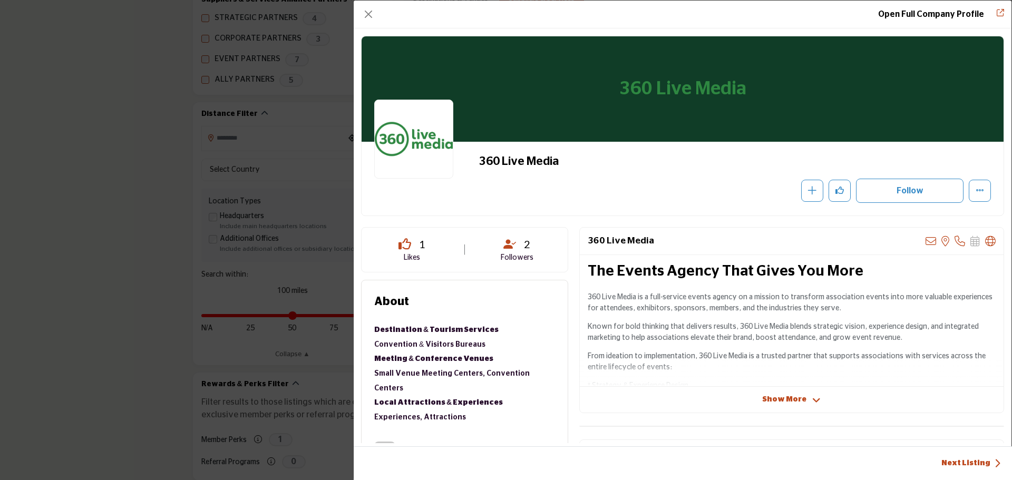
click at [775, 403] on span "Show More" at bounding box center [784, 399] width 44 height 11
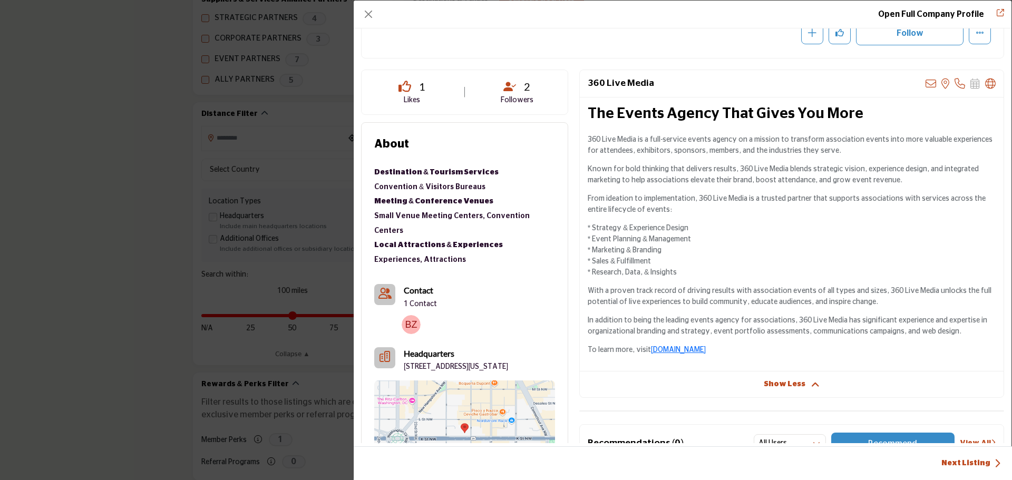
scroll to position [158, 0]
click at [420, 299] on p "1 Contact" at bounding box center [420, 304] width 33 height 11
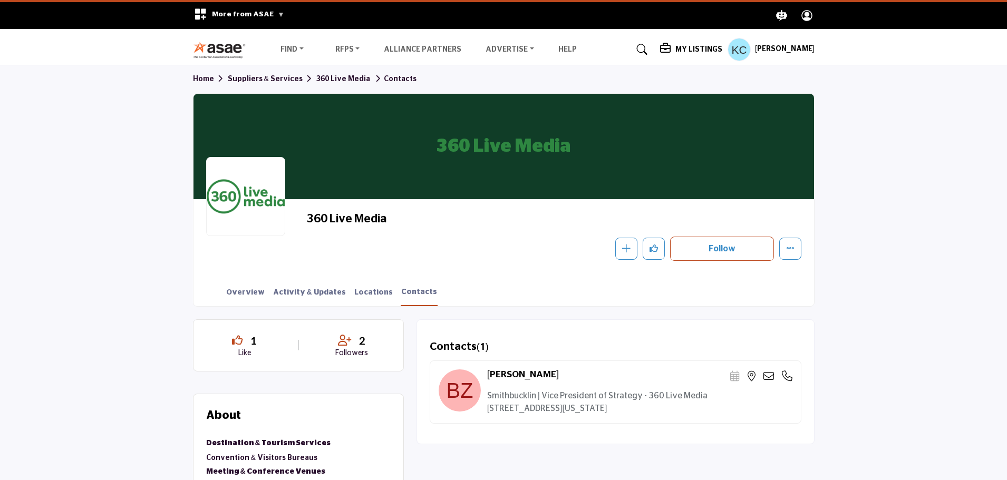
click at [340, 77] on link "360 Live Media" at bounding box center [343, 78] width 54 height 7
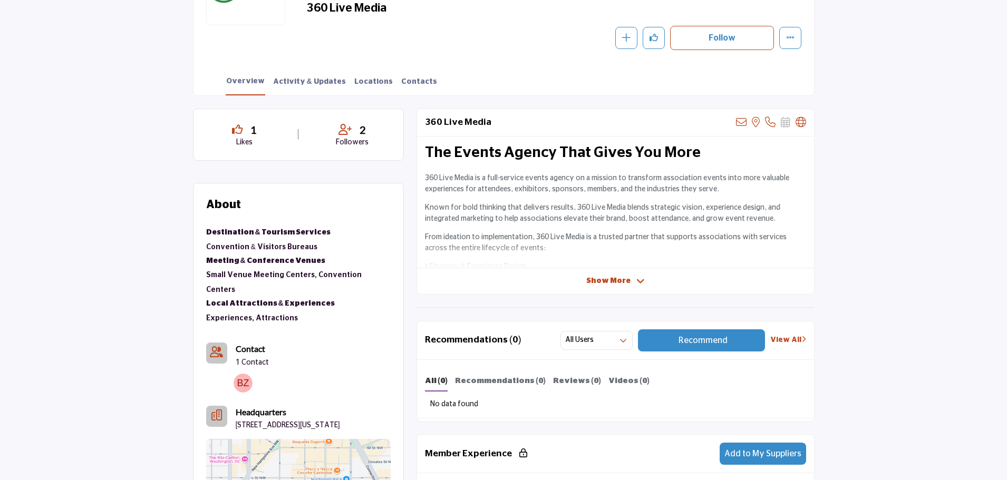
scroll to position [158, 0]
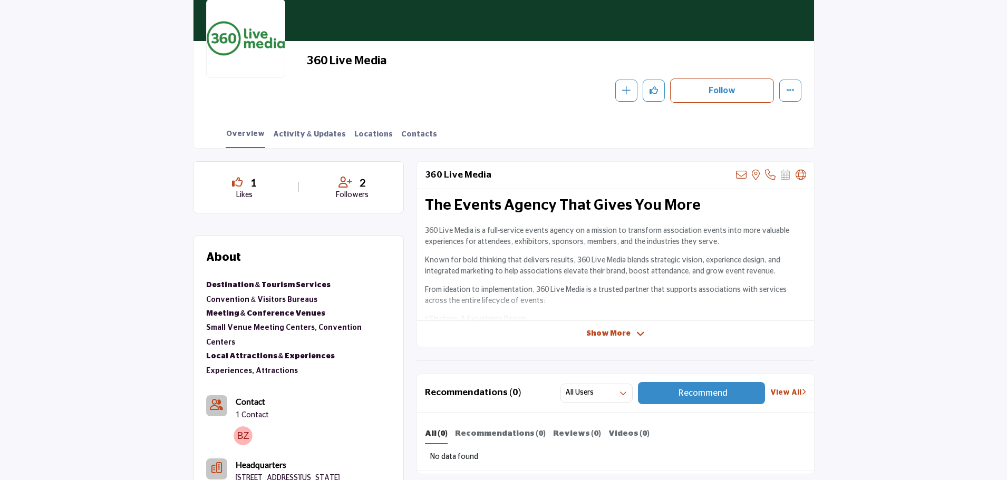
click at [236, 179] on icon at bounding box center [237, 182] width 11 height 11
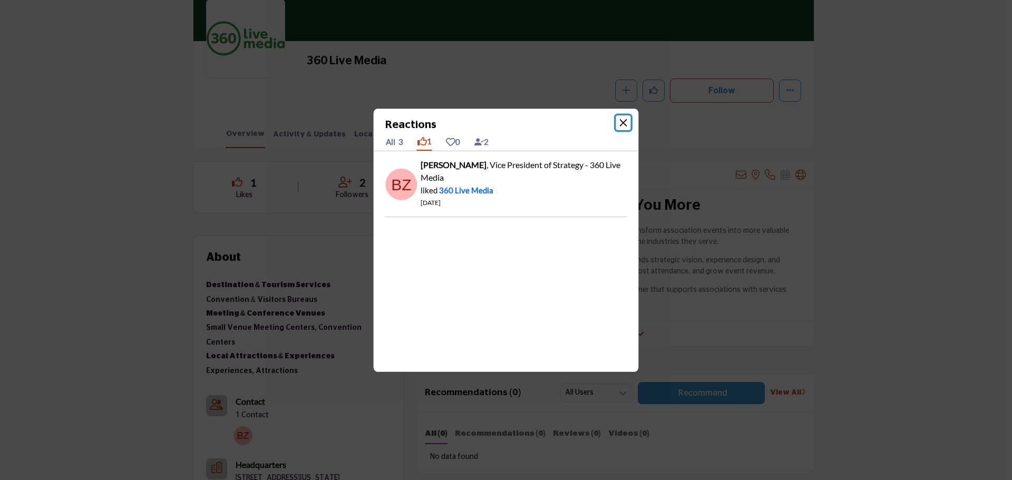
click at [626, 121] on button "Close" at bounding box center [623, 122] width 15 height 15
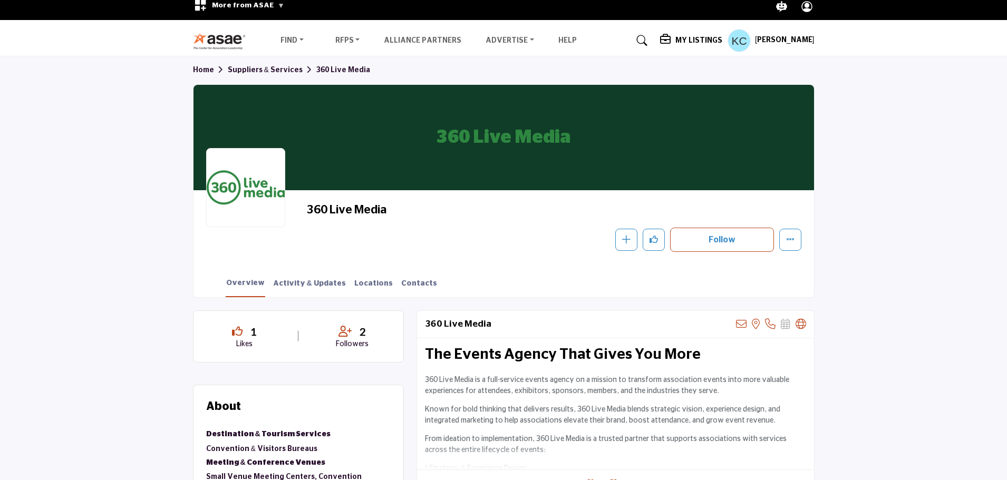
scroll to position [0, 0]
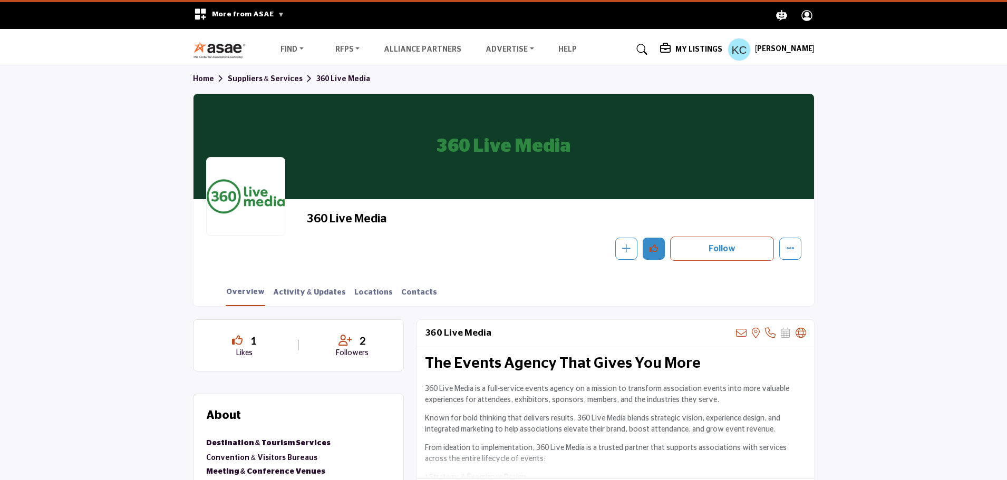
click at [656, 246] on icon "Like" at bounding box center [653, 248] width 8 height 8
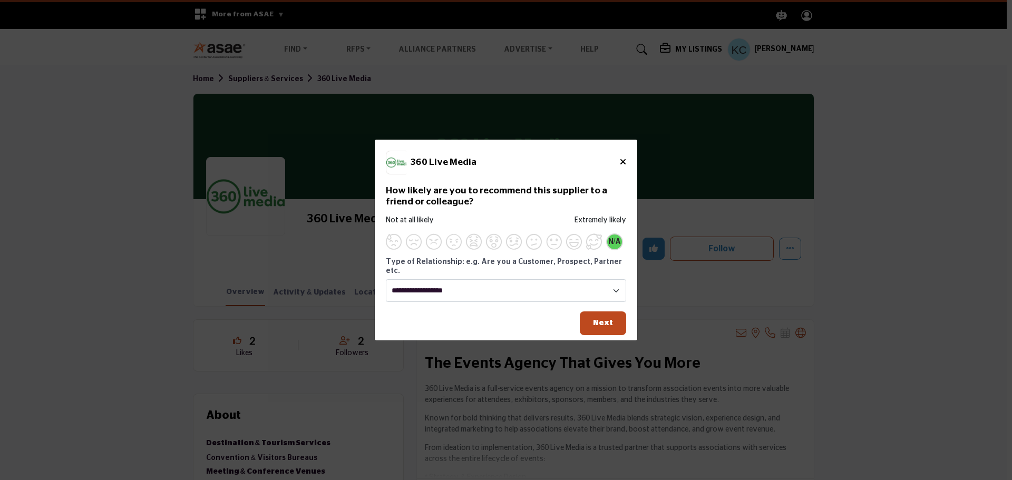
click at [612, 241] on button "N/A" at bounding box center [614, 241] width 17 height 17
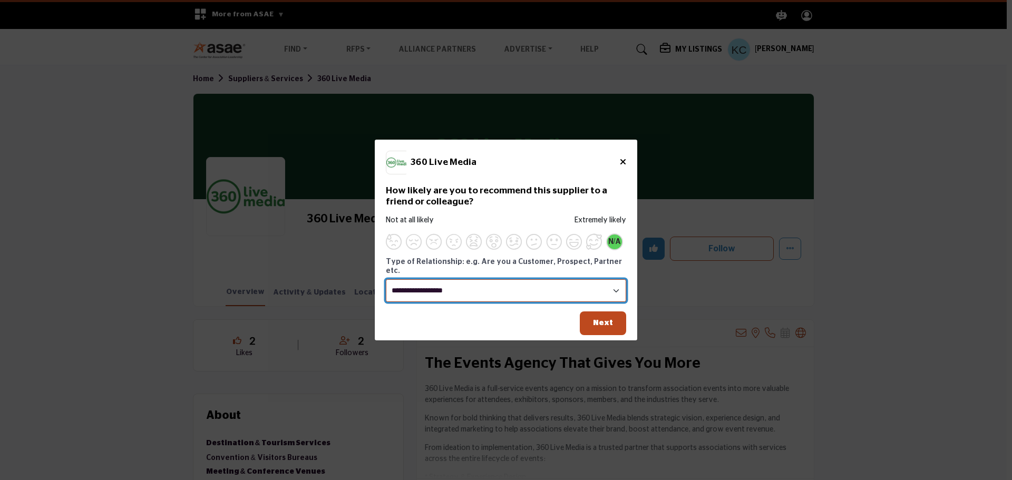
click at [610, 286] on select "**********" at bounding box center [506, 290] width 240 height 23
select select "**********"
click at [386, 279] on select "**********" at bounding box center [506, 290] width 240 height 23
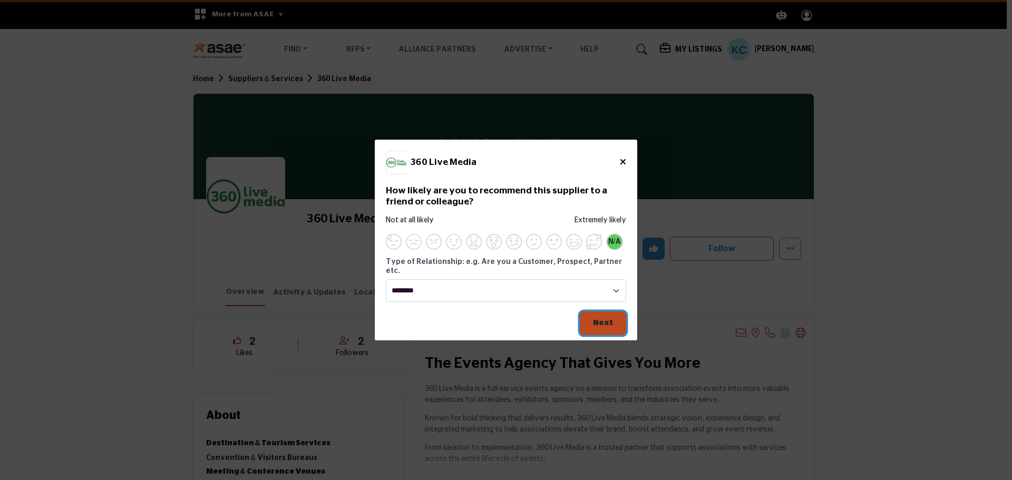
click at [606, 319] on span "Next" at bounding box center [603, 323] width 20 height 8
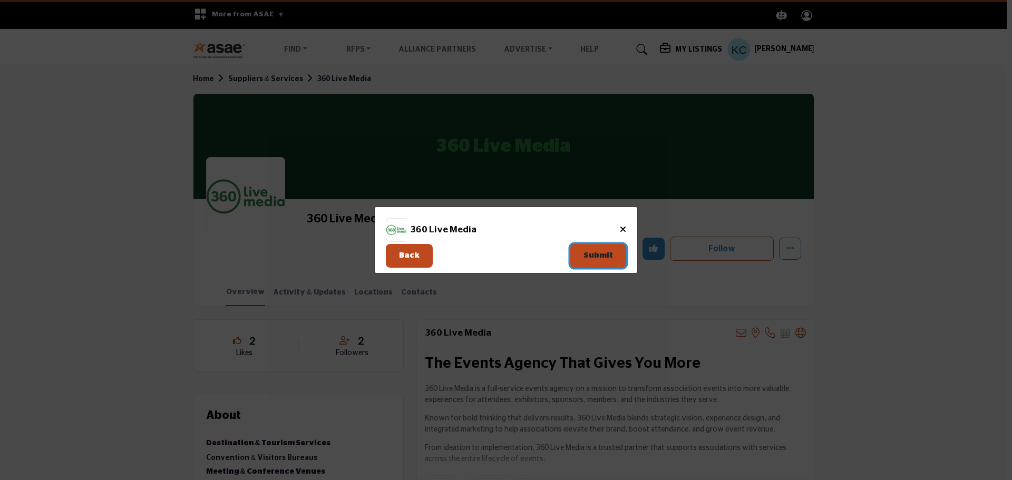
click at [597, 246] on button "Submit" at bounding box center [598, 256] width 56 height 24
